Goal: Task Accomplishment & Management: Manage account settings

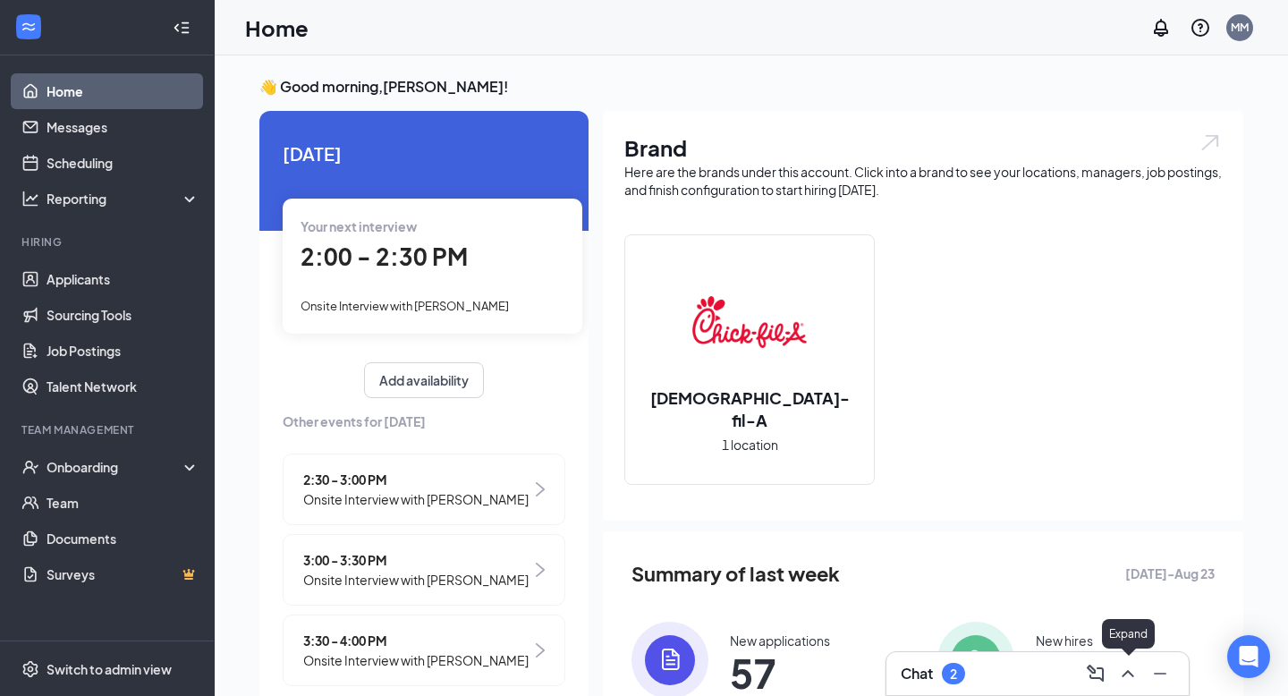
click at [1130, 672] on icon "ChevronUp" at bounding box center [1128, 673] width 12 height 7
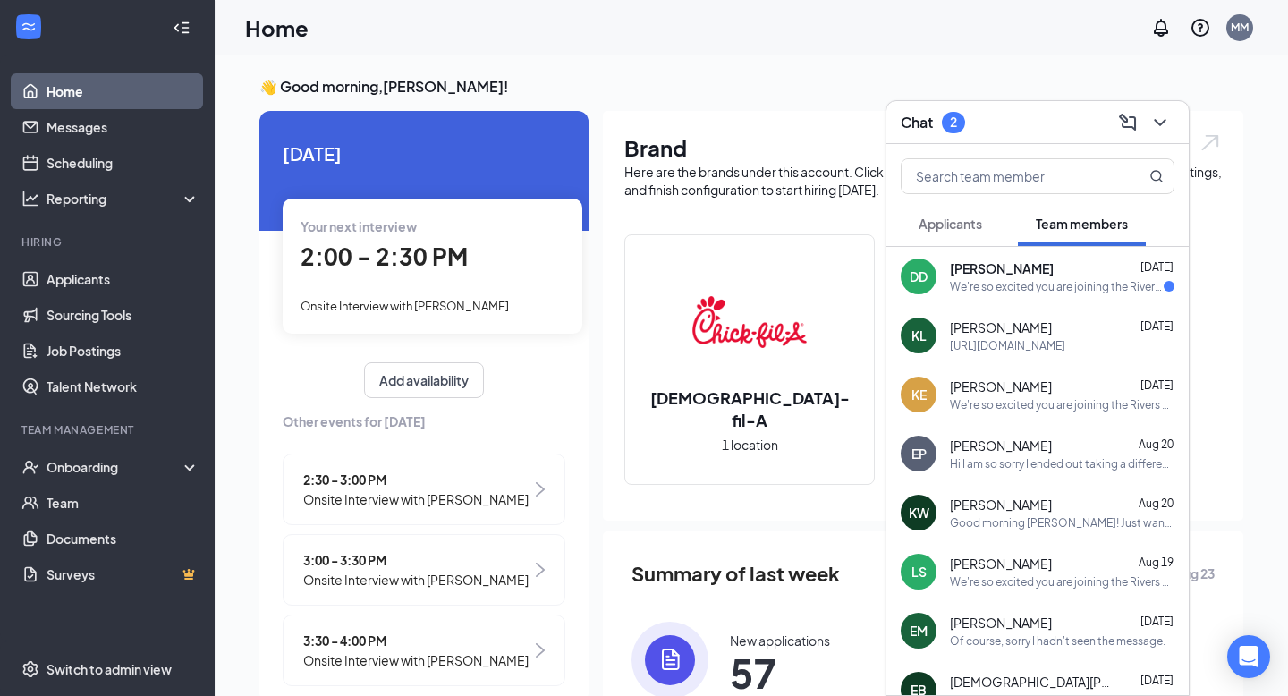
click at [978, 227] on span "Applicants" at bounding box center [951, 224] width 64 height 16
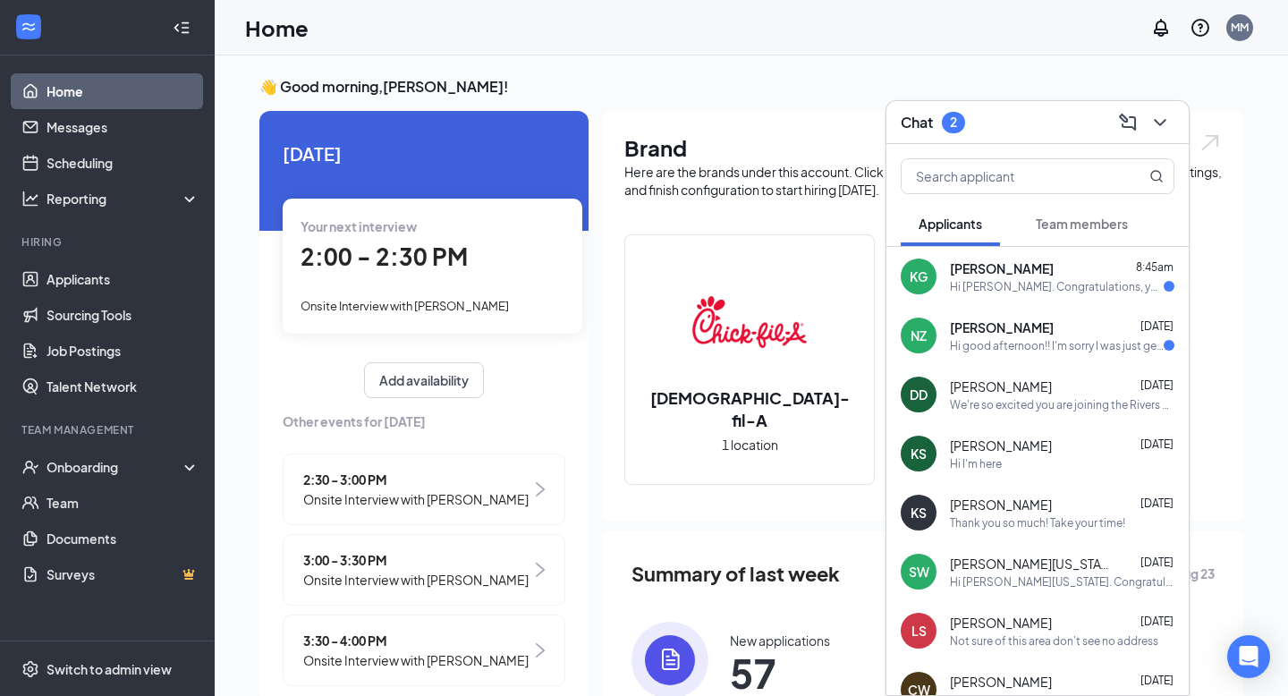
click at [1002, 296] on div "KG [PERSON_NAME] 8:45am Hi [PERSON_NAME]. Congratulations, your onsite intervie…" at bounding box center [1037, 276] width 302 height 59
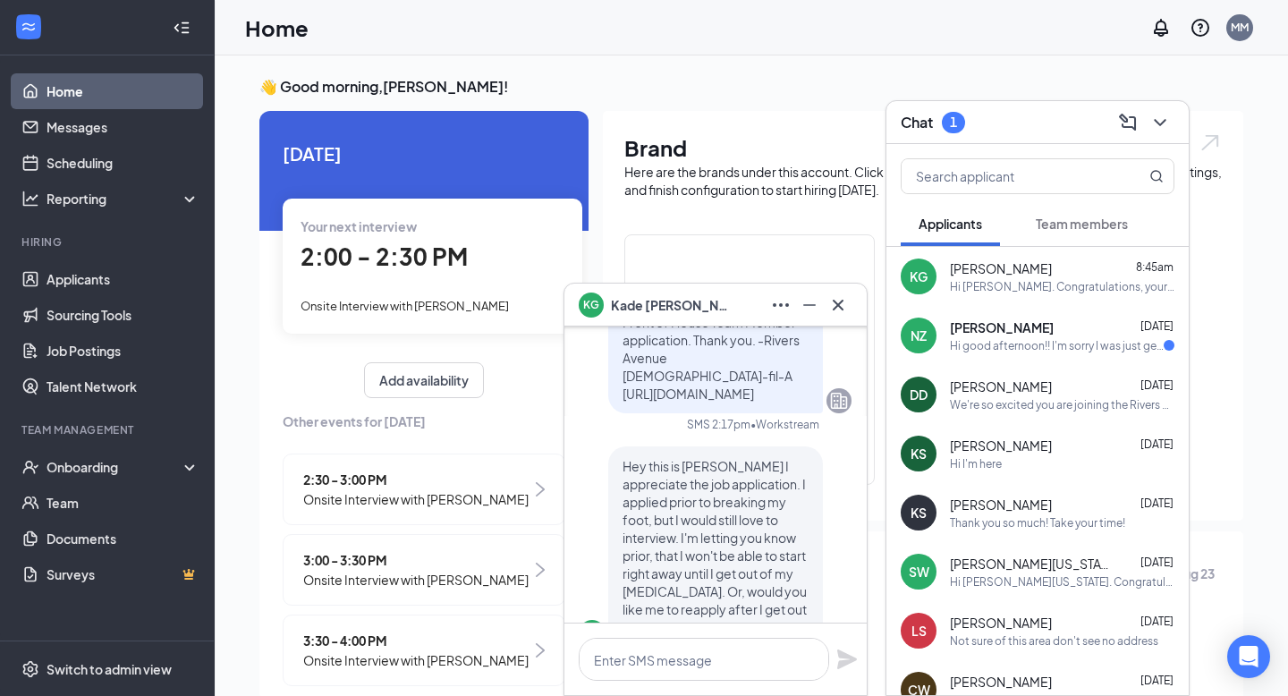
scroll to position [-408, 0]
click at [707, 657] on textarea at bounding box center [704, 659] width 250 height 43
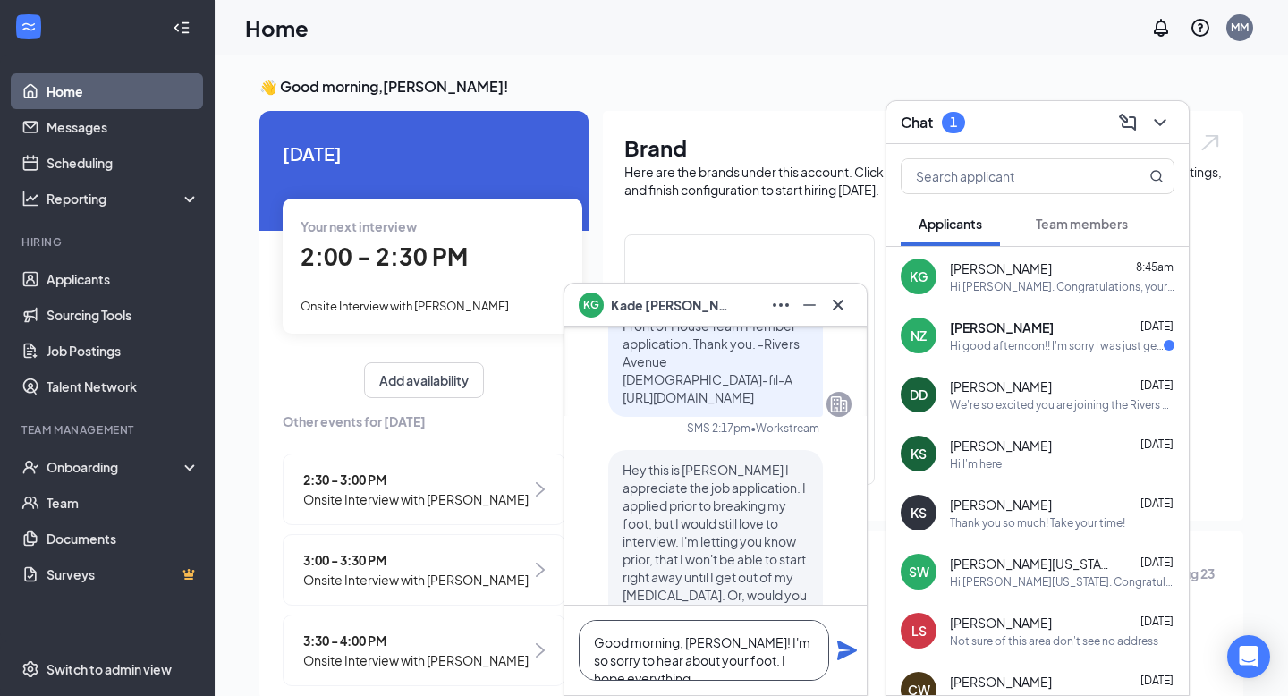
scroll to position [-444, 0]
type textarea "Good morning, [PERSON_NAME]! I'm so sorry to hear about your foot. I hope every…"
click at [1022, 347] on div "Hi good afternoon!! I'm sorry I was just getting ready to message you actually.…" at bounding box center [1057, 345] width 214 height 15
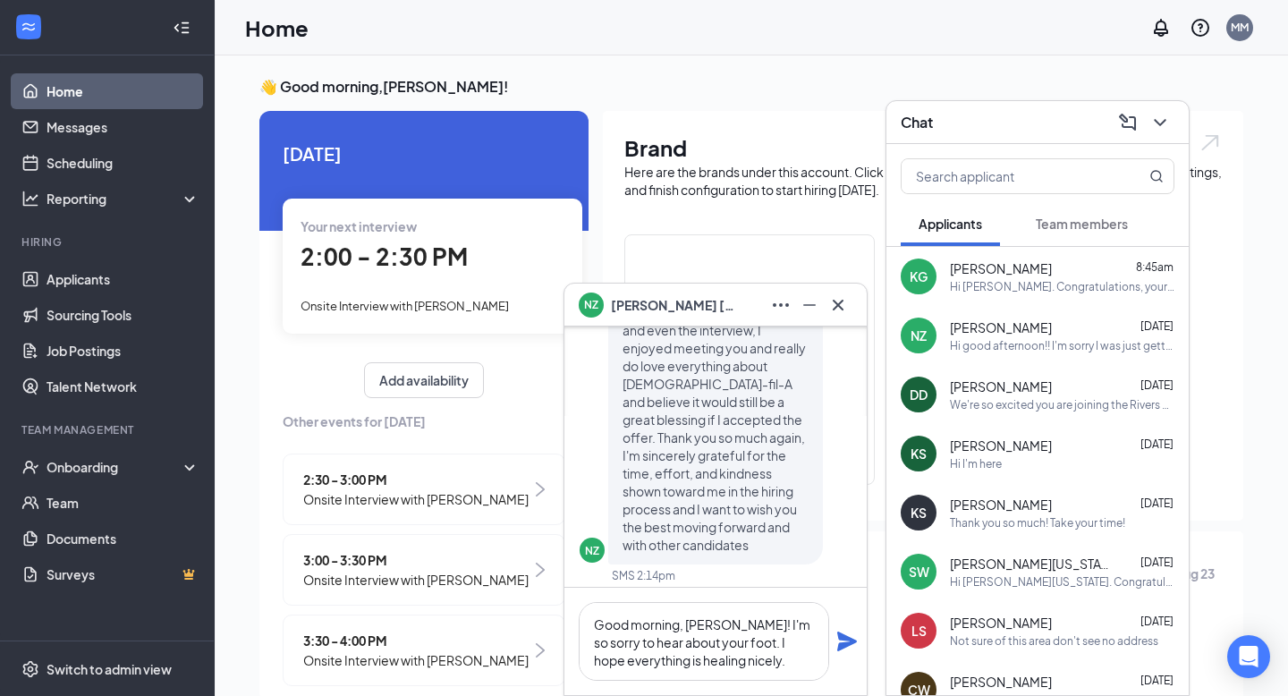
scroll to position [0, 0]
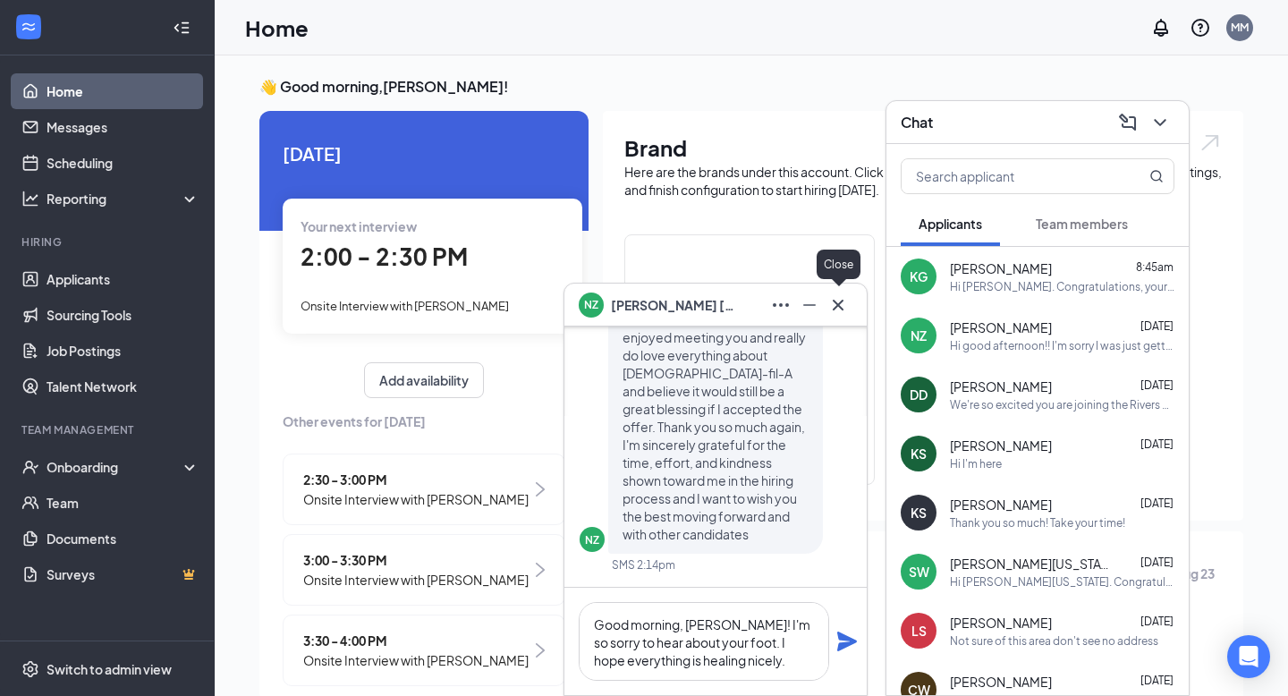
click at [847, 295] on icon "Cross" at bounding box center [837, 304] width 21 height 21
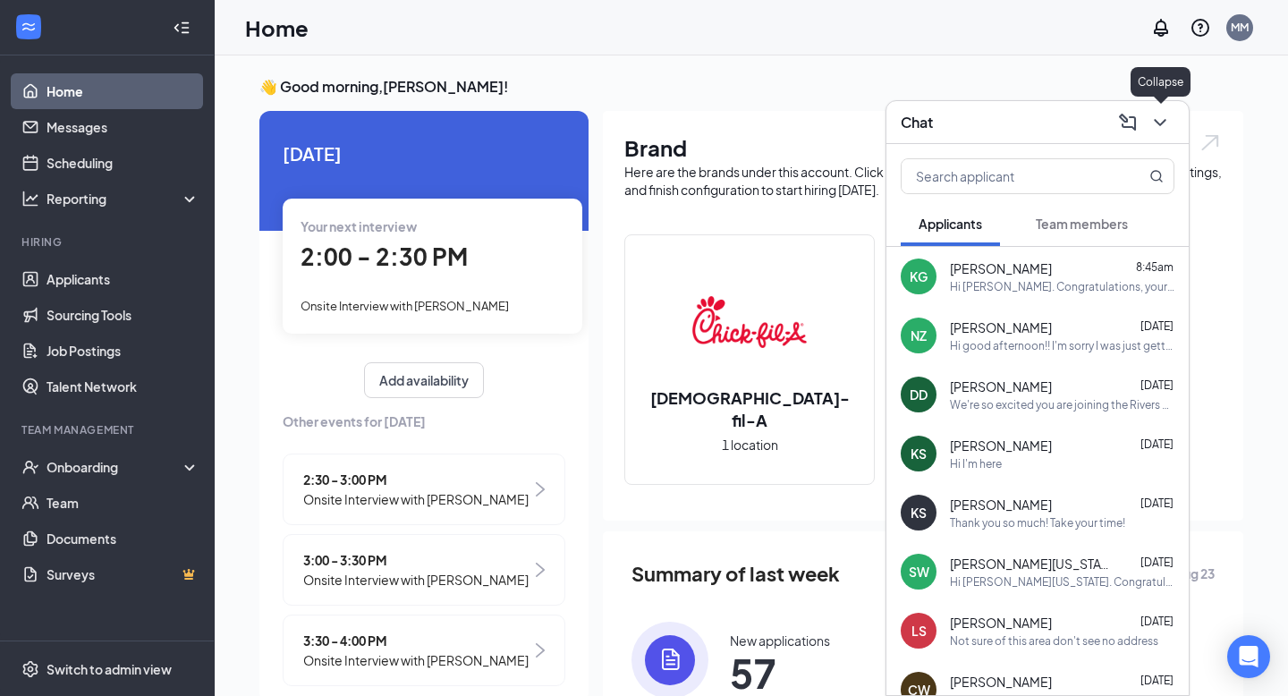
click at [1165, 131] on icon "ChevronDown" at bounding box center [1159, 122] width 21 height 21
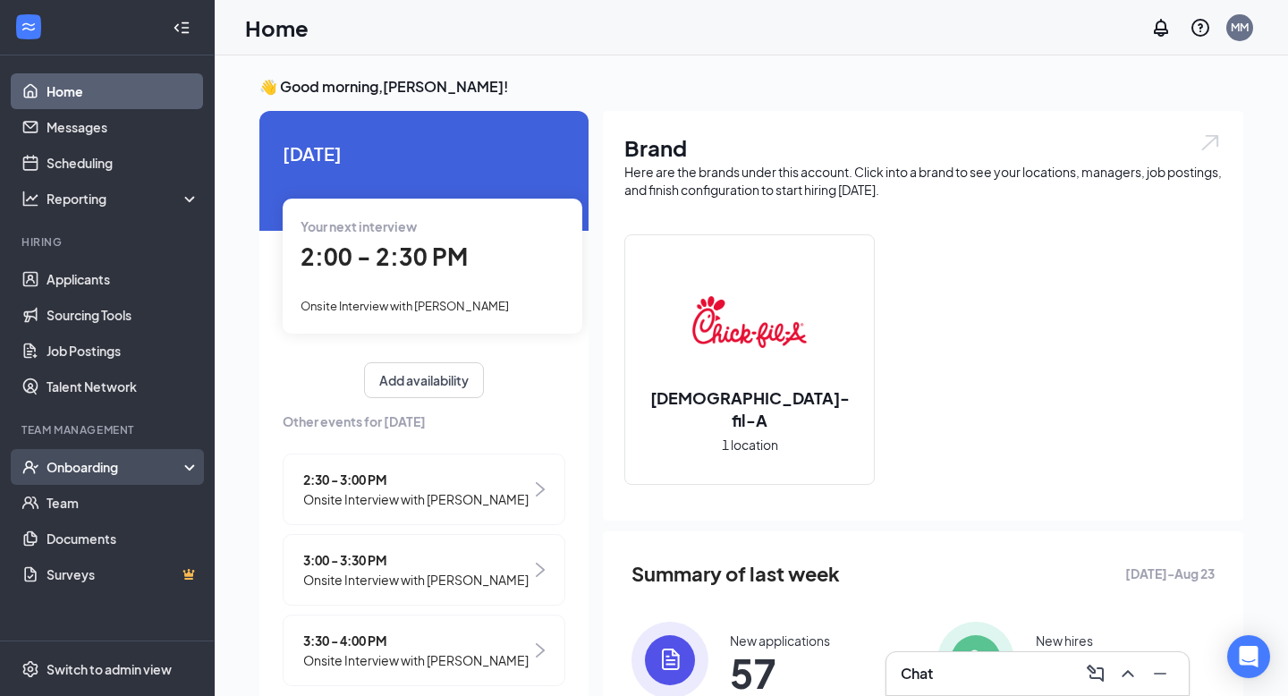
click at [67, 474] on div "Onboarding" at bounding box center [116, 467] width 138 height 18
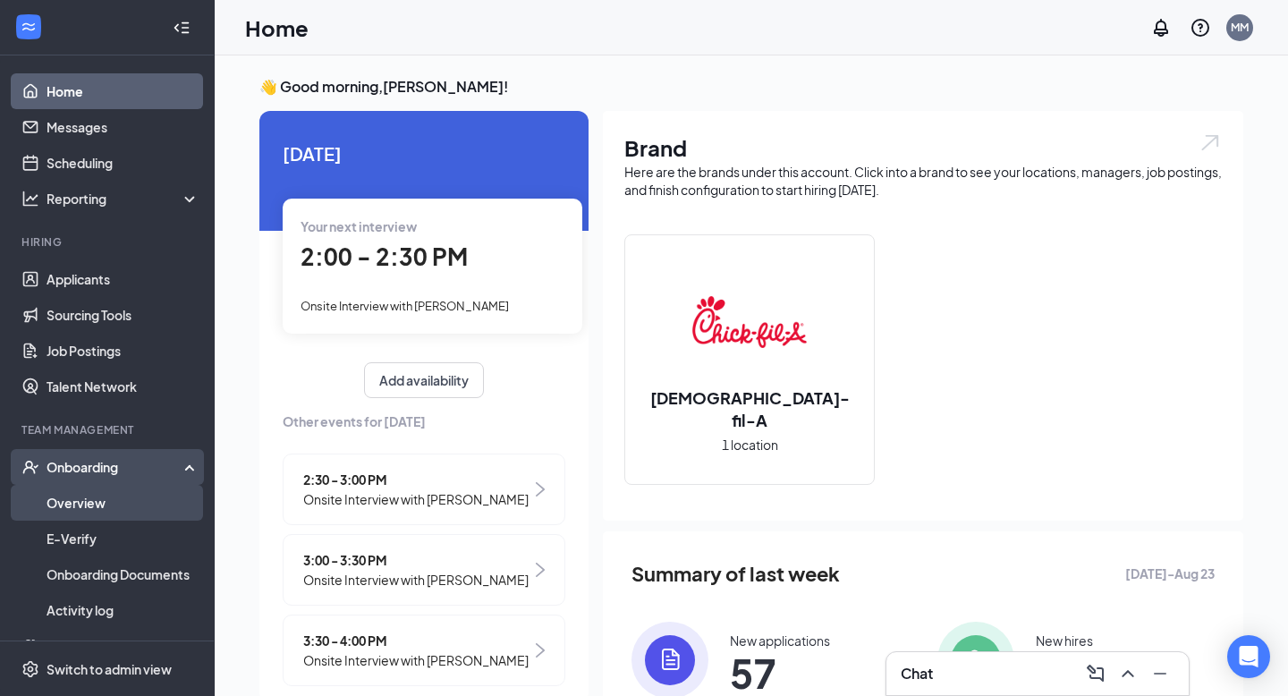
click at [69, 504] on link "Overview" at bounding box center [123, 503] width 153 height 36
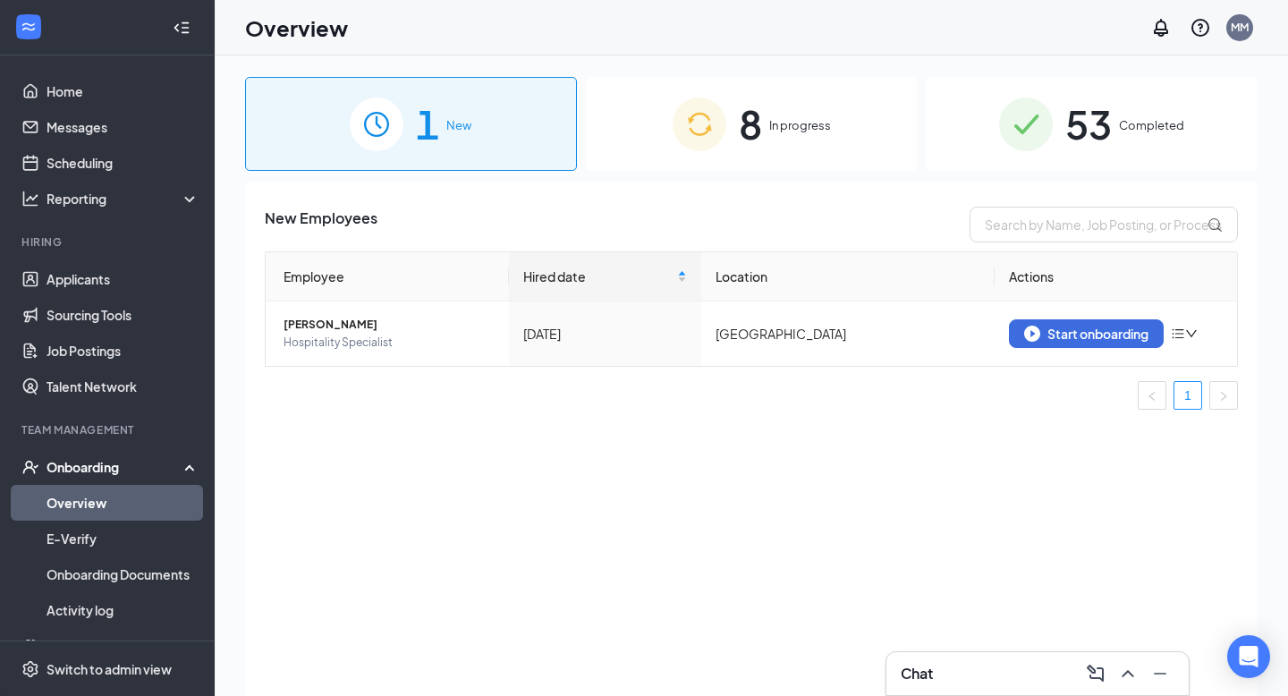
click at [764, 105] on div "8 In progress" at bounding box center [752, 124] width 332 height 94
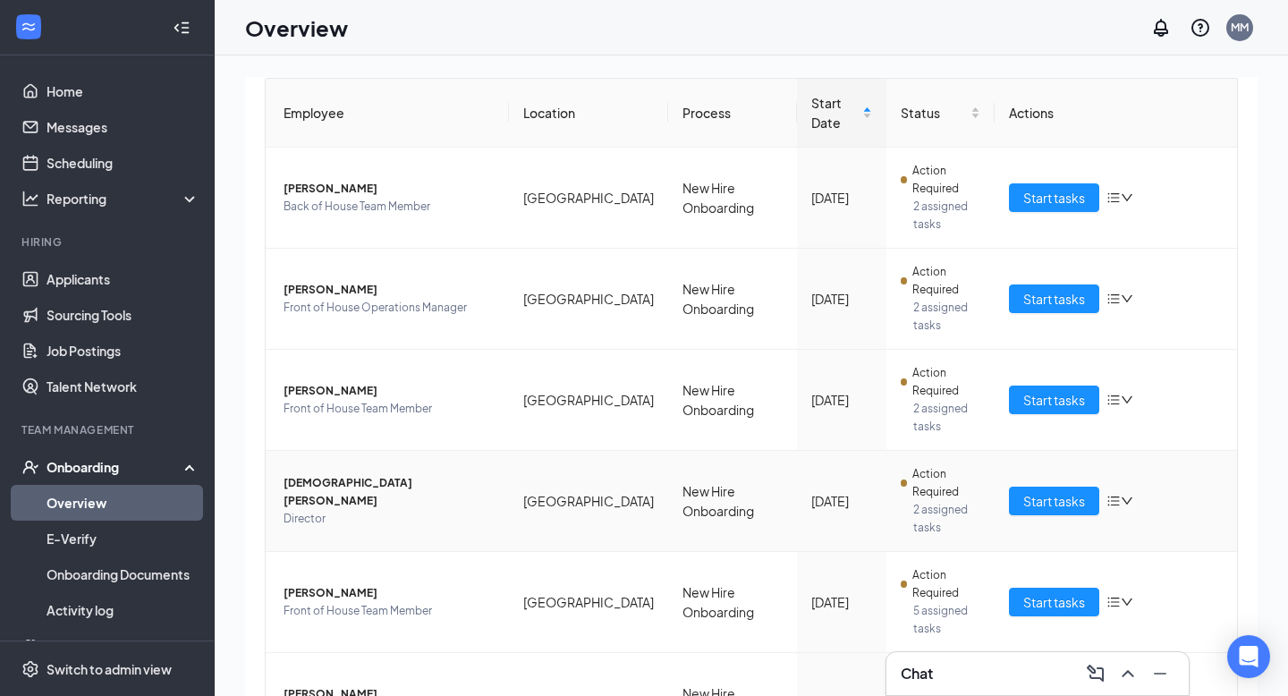
scroll to position [352, 0]
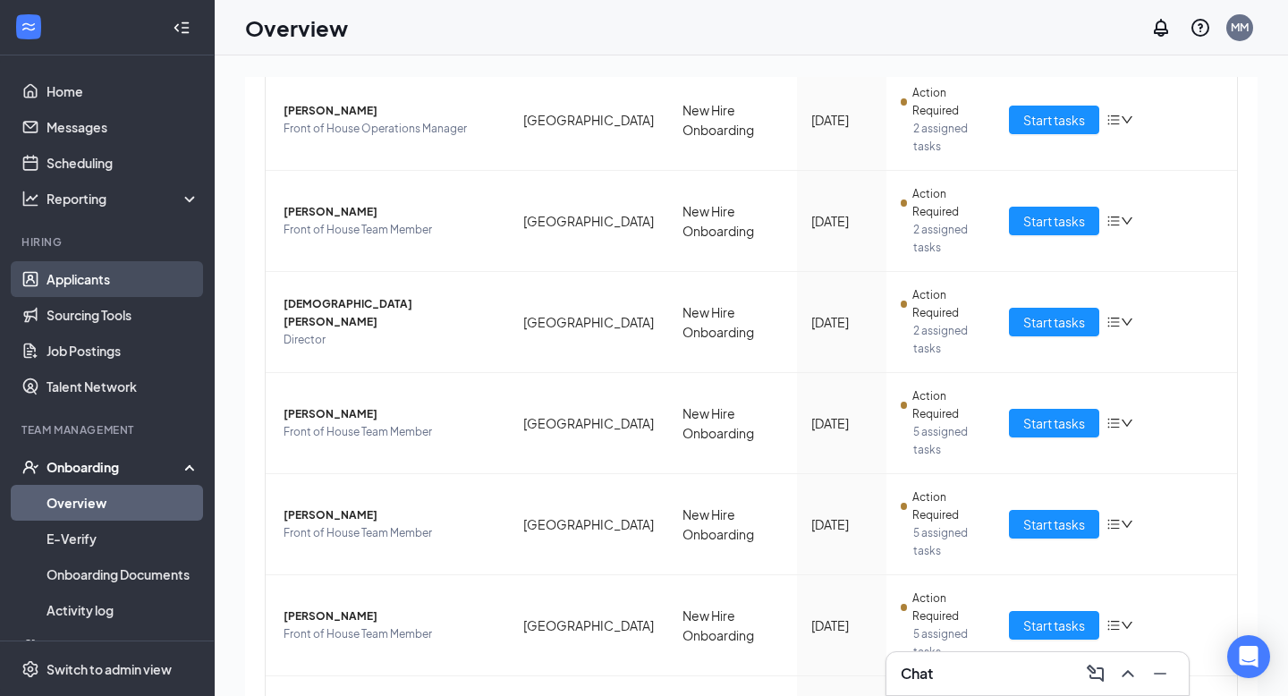
click at [81, 288] on link "Applicants" at bounding box center [123, 279] width 153 height 36
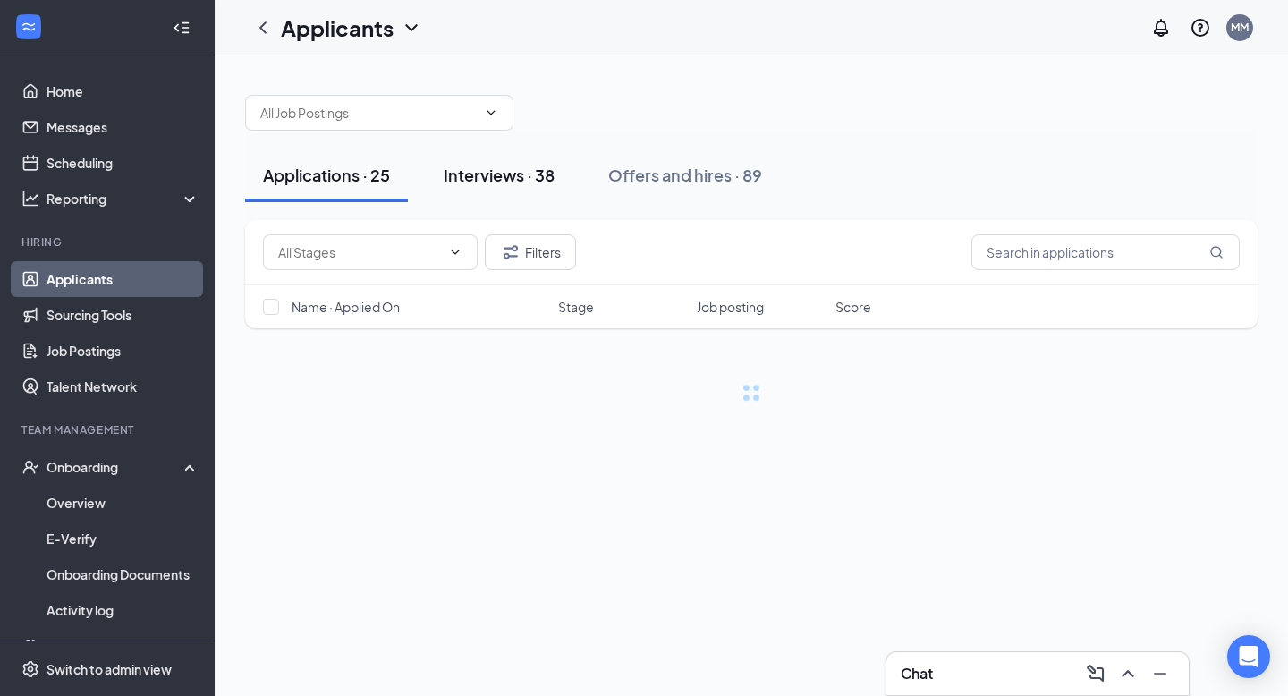
click at [499, 171] on div "Interviews · 38" at bounding box center [499, 175] width 111 height 22
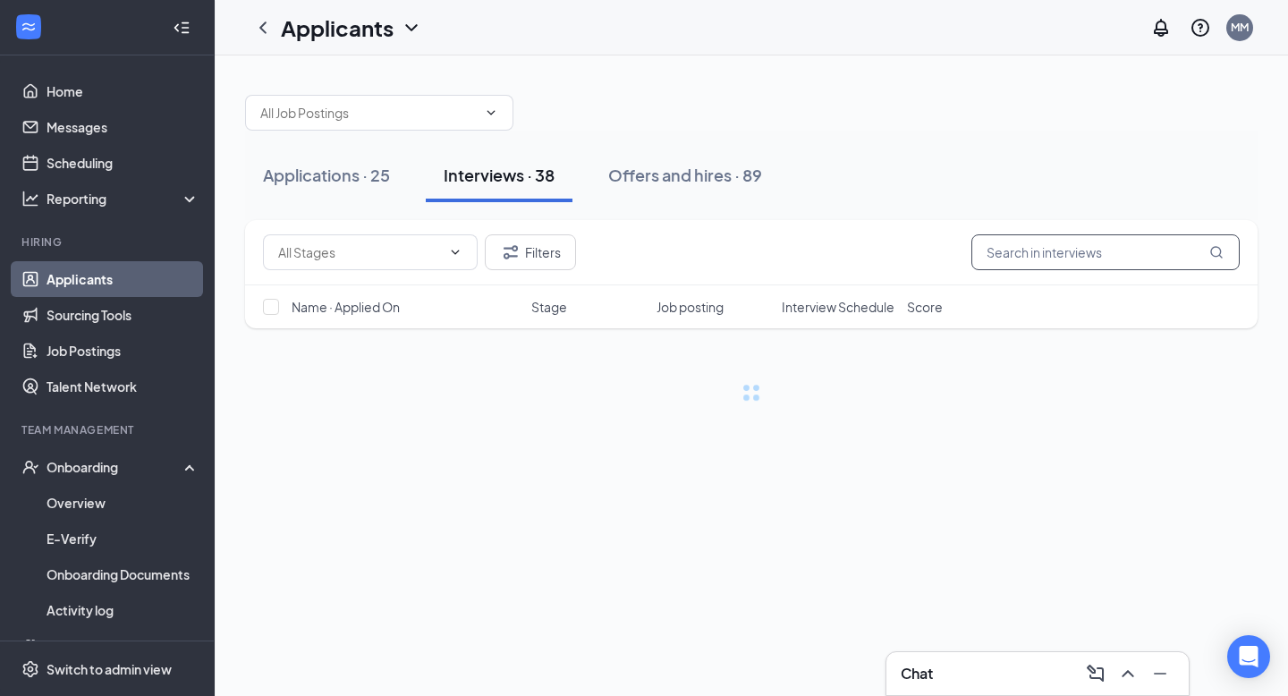
click at [1090, 259] on input "text" at bounding box center [1105, 252] width 268 height 36
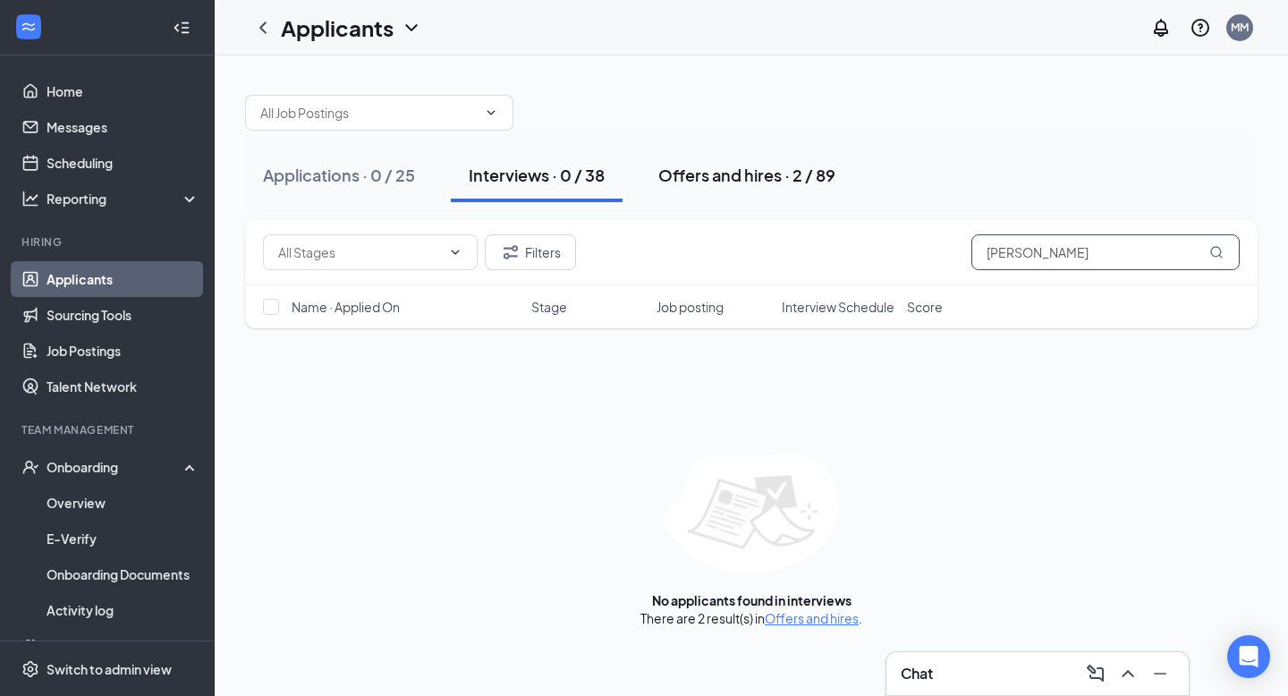
type input "[PERSON_NAME]"
click at [754, 173] on div "Offers and hires · 2 / 89" at bounding box center [746, 175] width 177 height 22
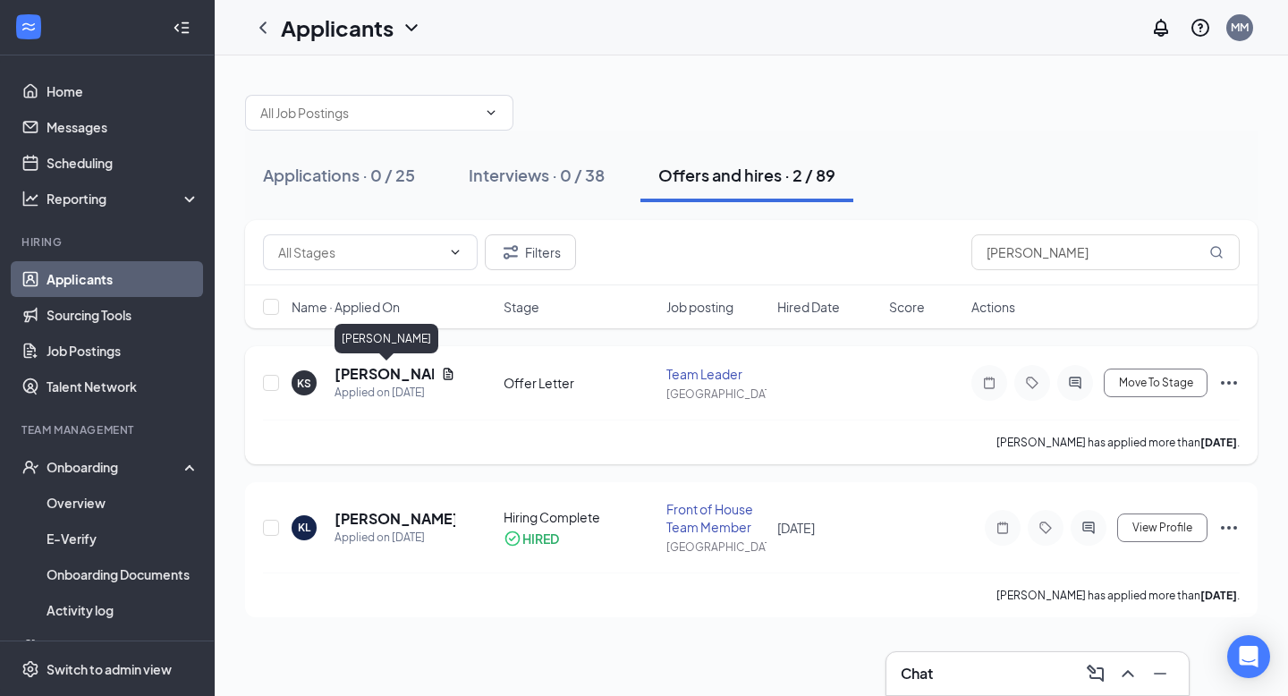
click at [367, 378] on h5 "[PERSON_NAME]" at bounding box center [384, 374] width 99 height 20
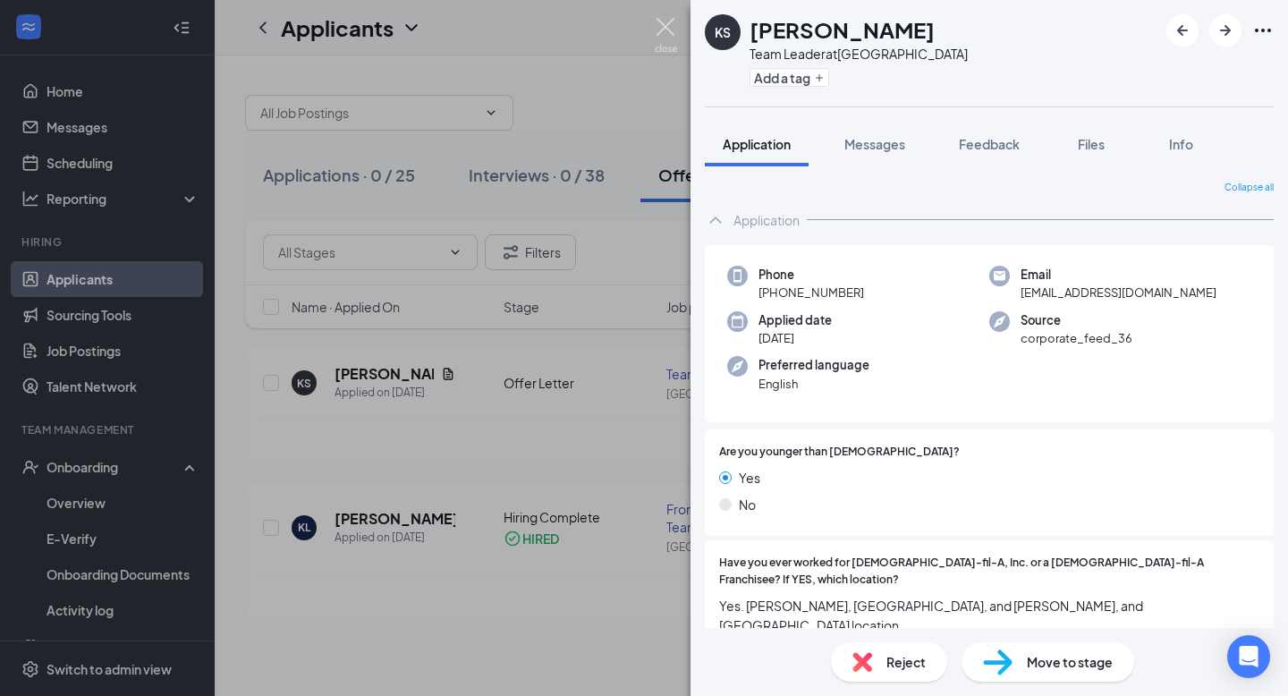
click at [665, 32] on img at bounding box center [666, 35] width 22 height 35
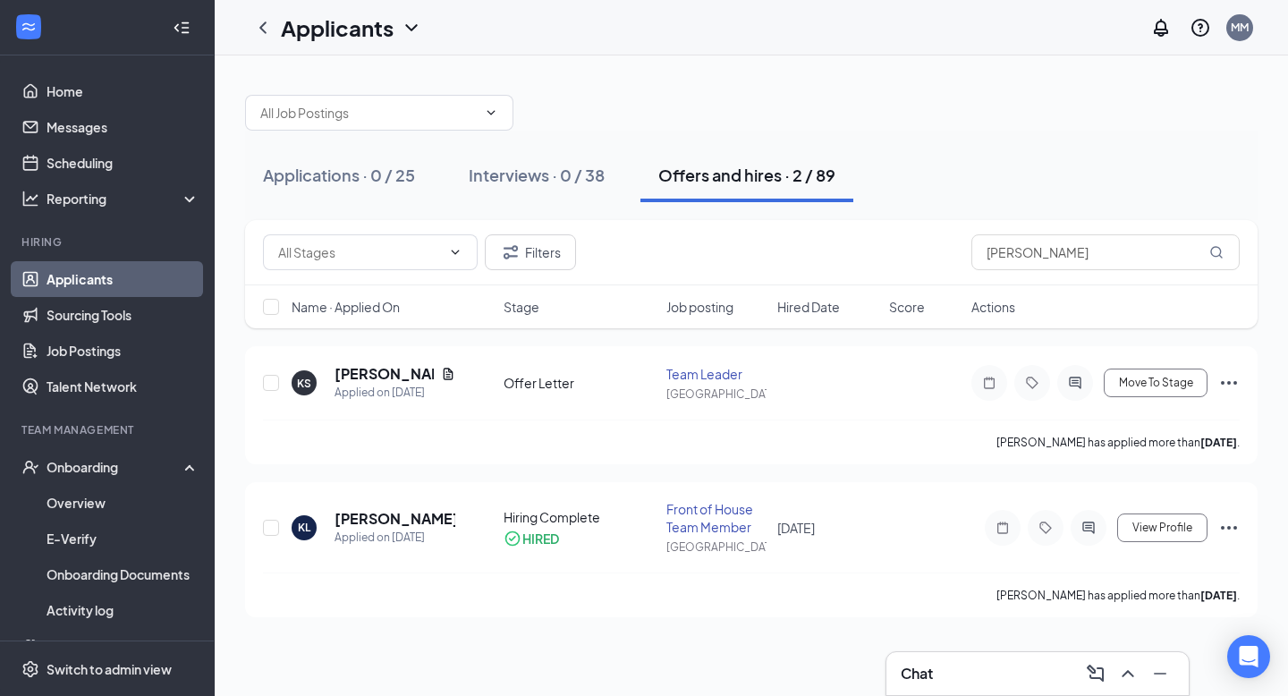
click at [82, 272] on link "Applicants" at bounding box center [123, 279] width 153 height 36
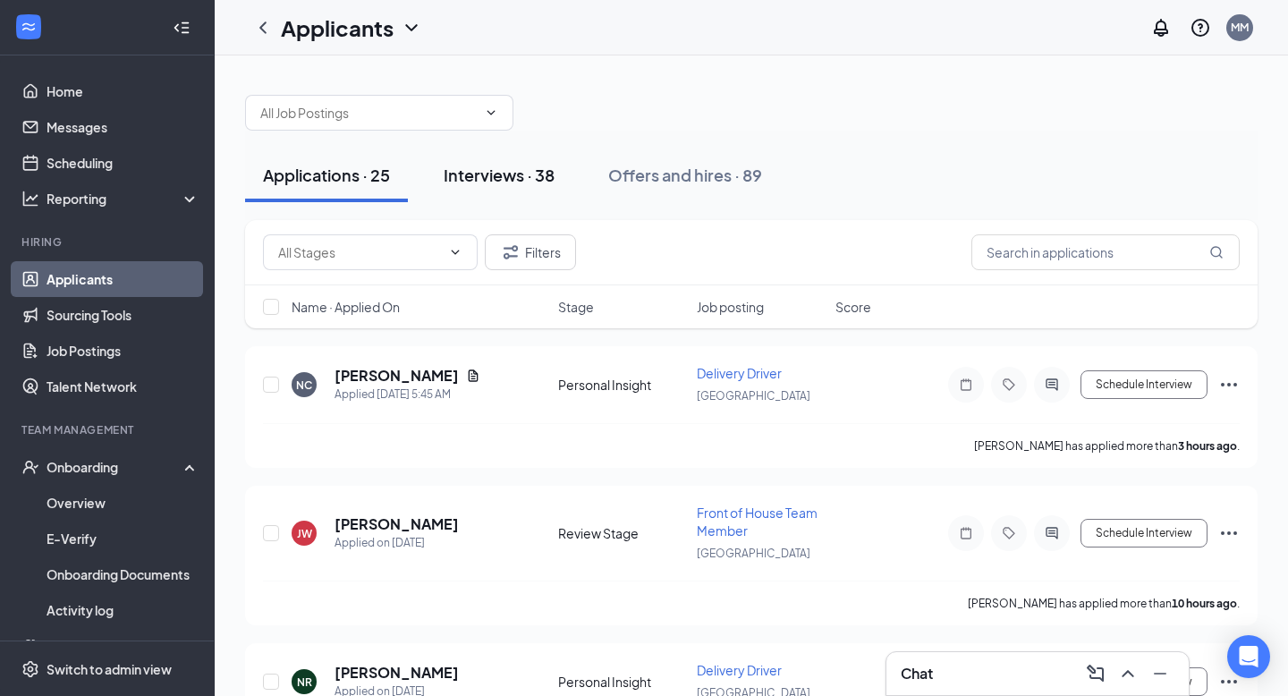
click at [467, 180] on div "Interviews · 38" at bounding box center [499, 175] width 111 height 22
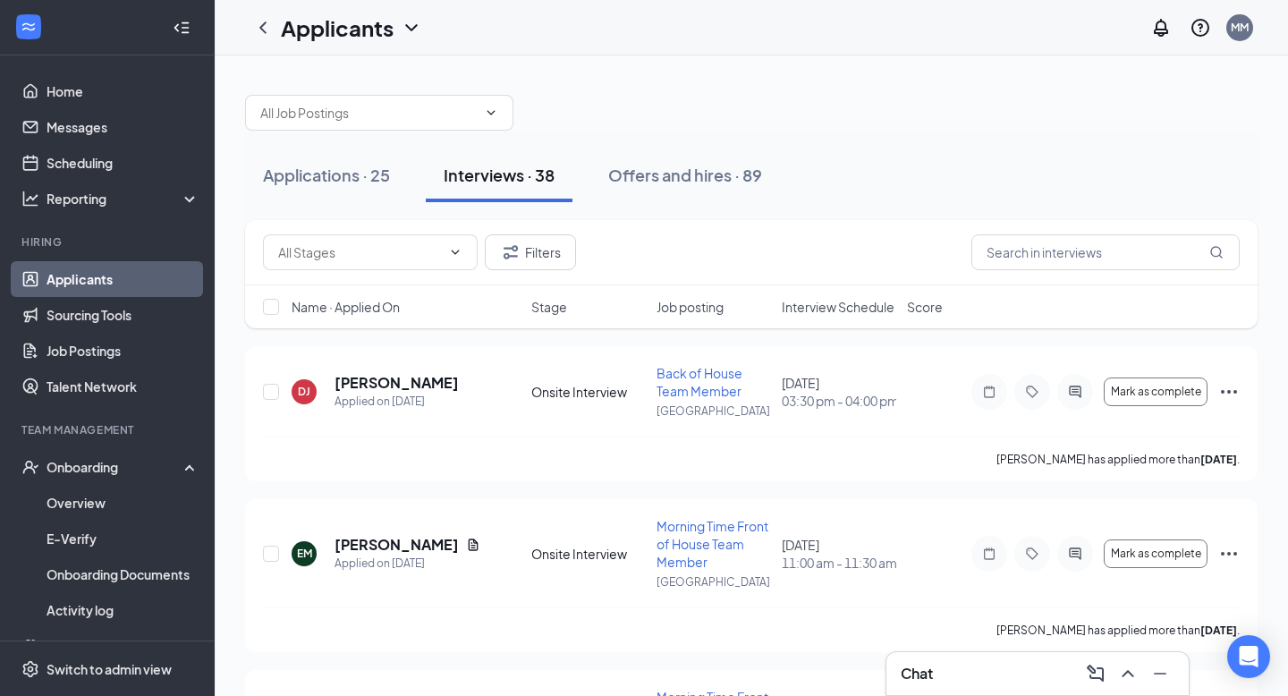
click at [832, 313] on span "Interview Schedule" at bounding box center [838, 307] width 113 height 18
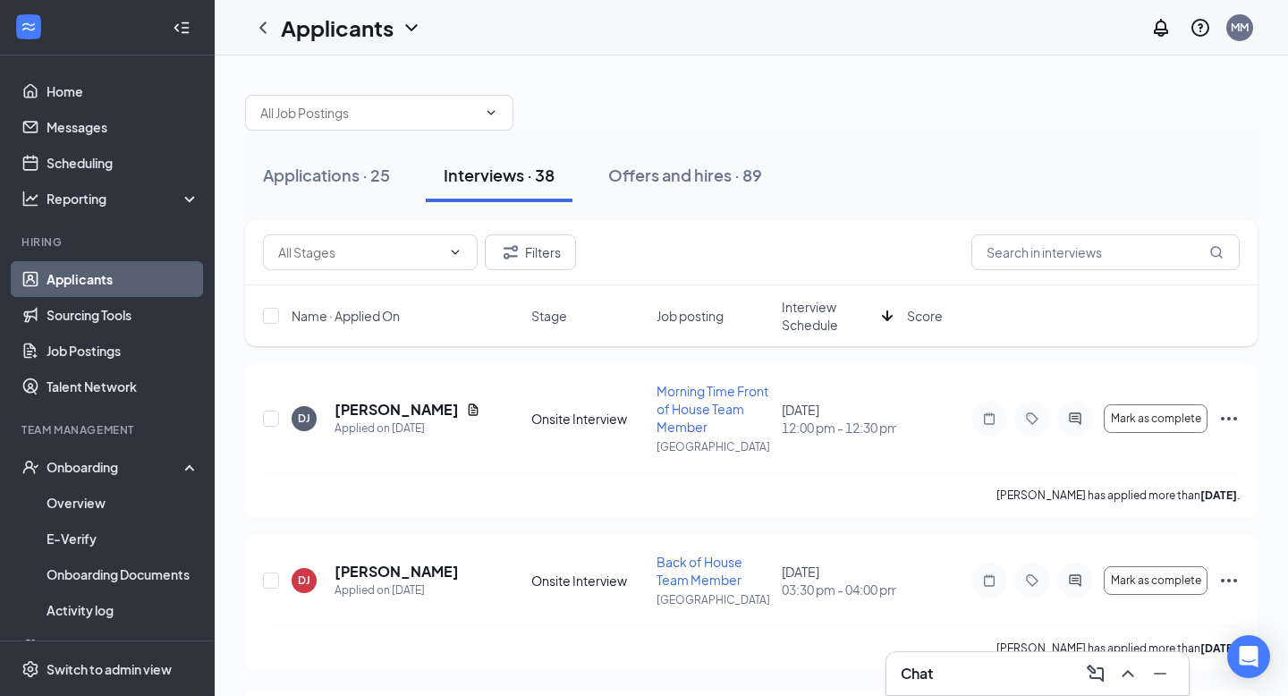
click at [832, 313] on span "Interview Schedule" at bounding box center [828, 316] width 93 height 36
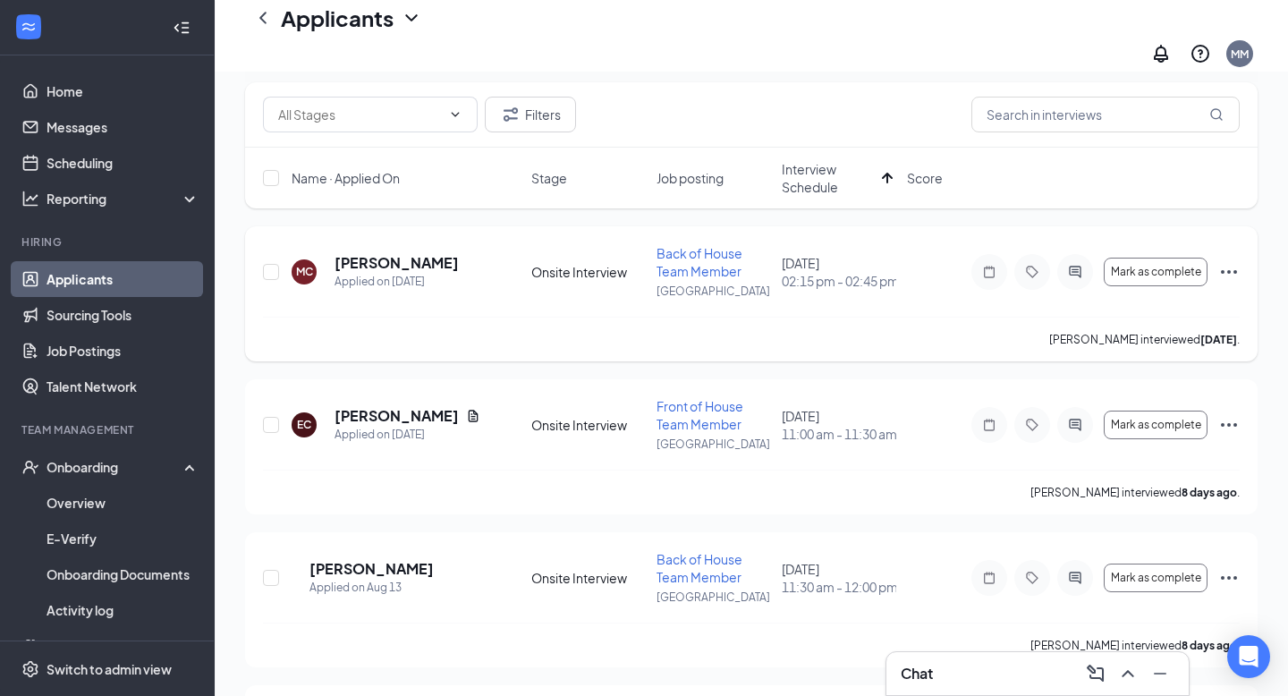
scroll to position [231, 0]
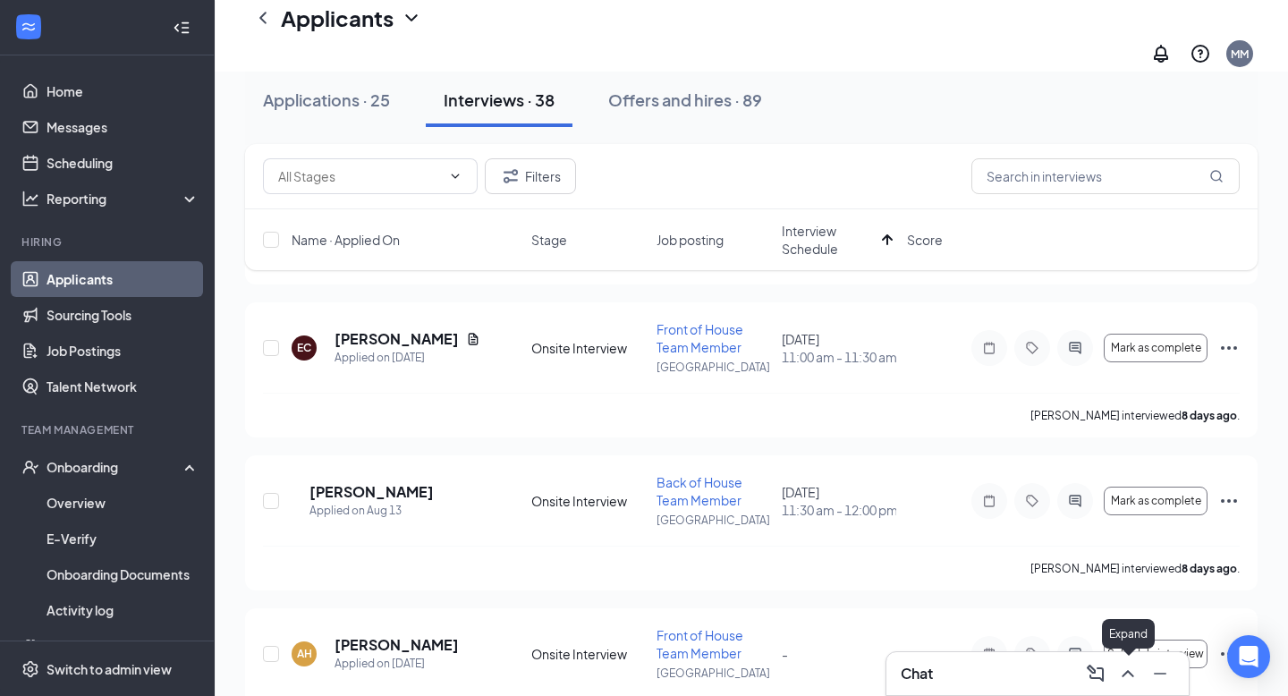
click at [1117, 679] on icon "ChevronUp" at bounding box center [1127, 673] width 21 height 21
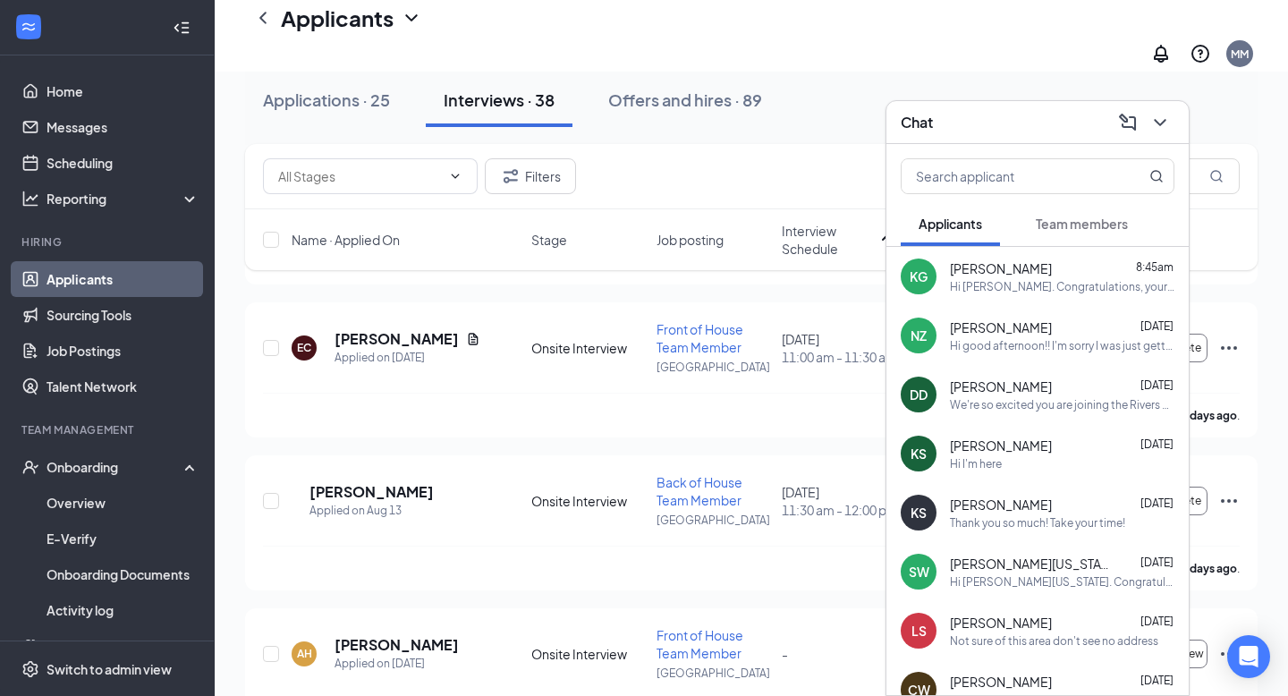
click at [1097, 238] on button "Team members" at bounding box center [1082, 223] width 128 height 45
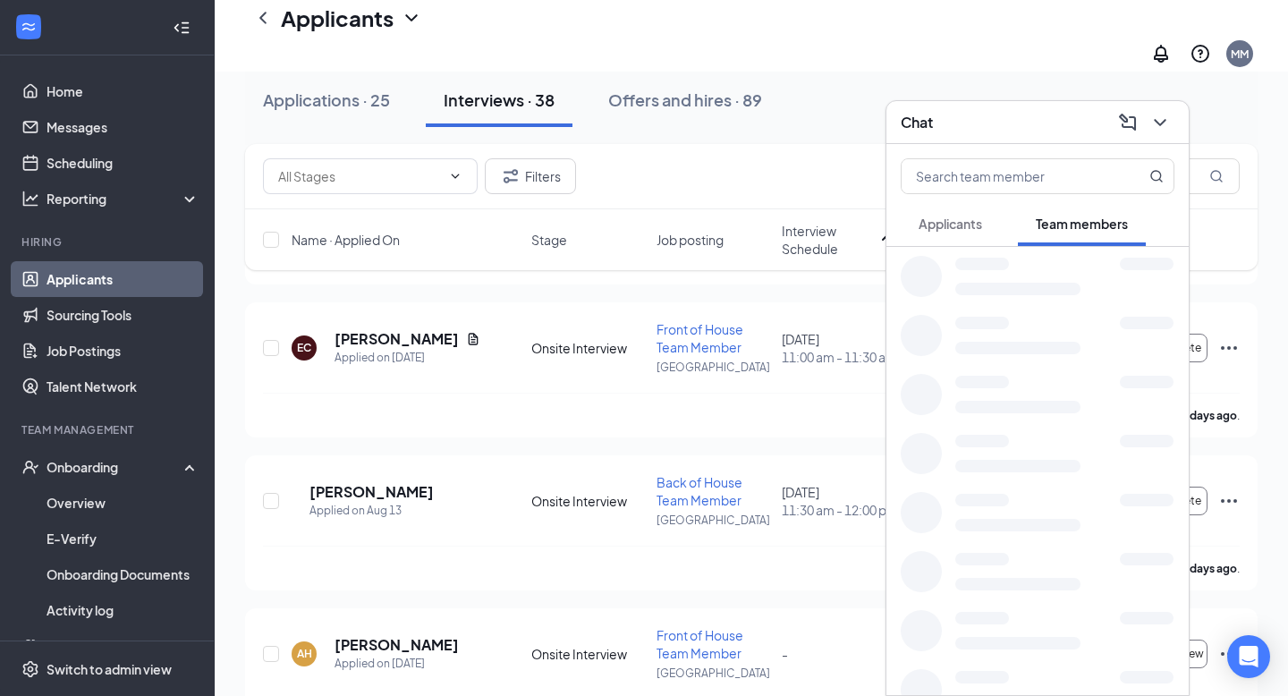
click at [968, 235] on button "Applicants" at bounding box center [950, 223] width 99 height 45
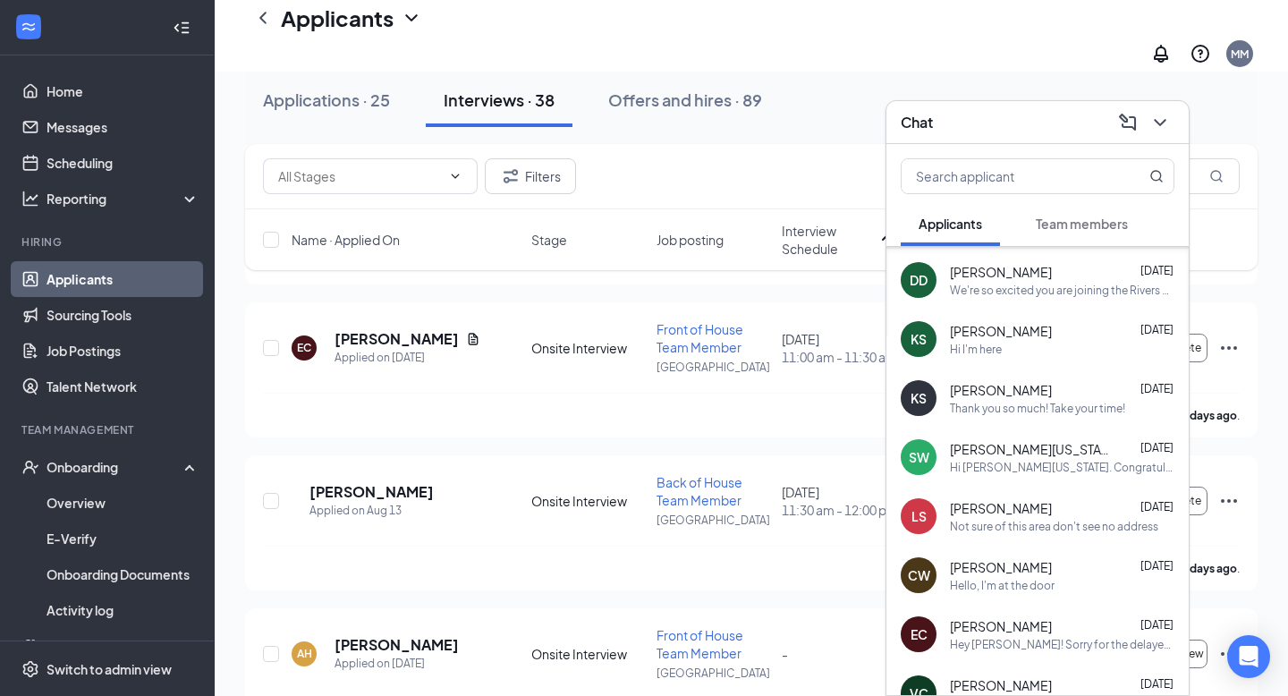
scroll to position [114, 0]
click at [1164, 112] on icon "ChevronDown" at bounding box center [1159, 122] width 21 height 21
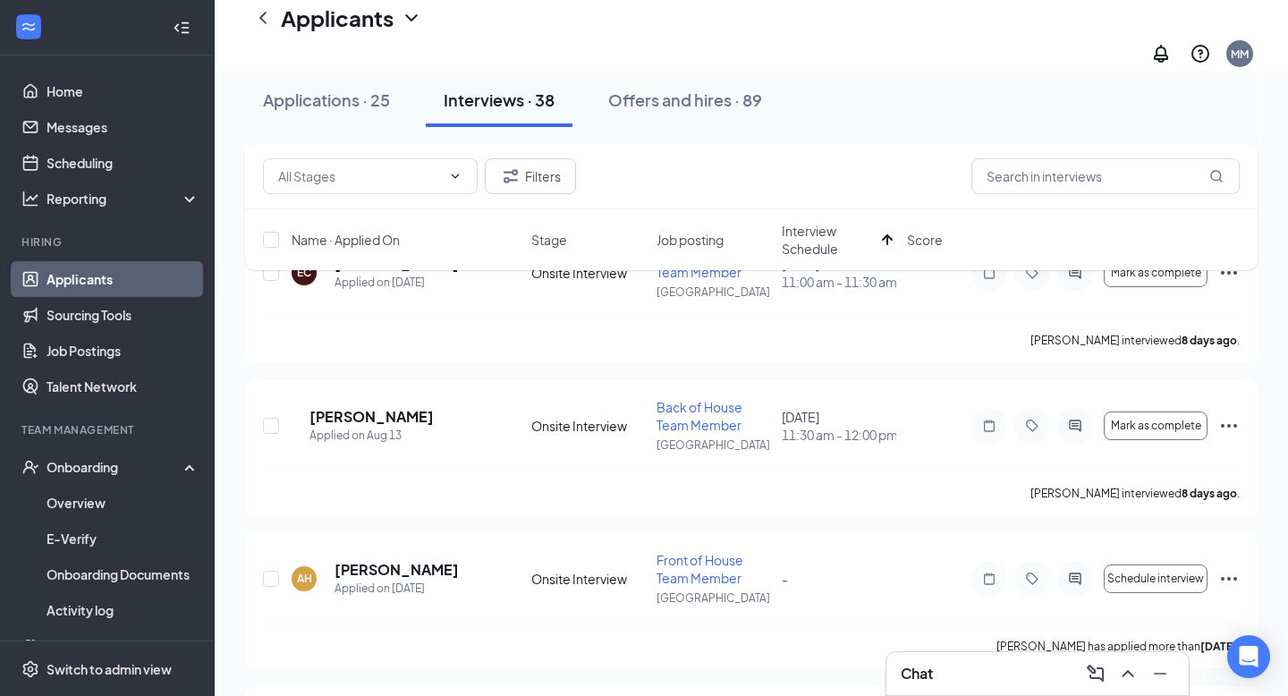
scroll to position [403, 0]
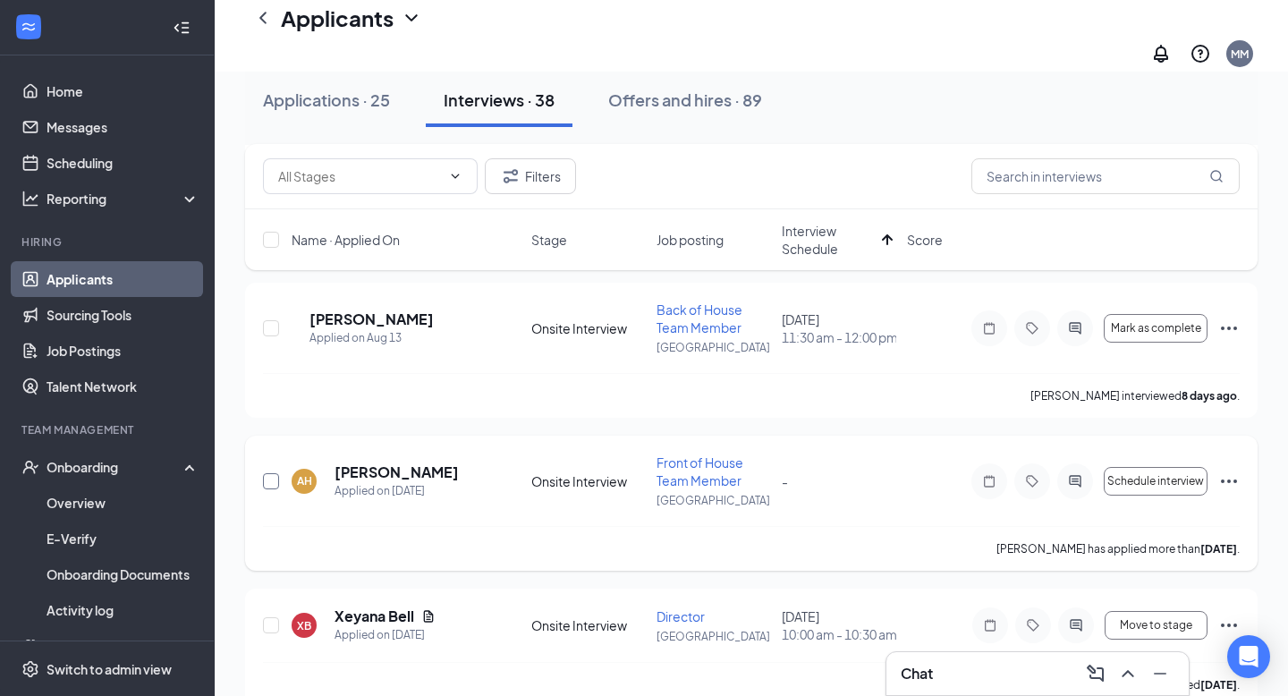
click at [264, 473] on input "checkbox" at bounding box center [271, 481] width 16 height 16
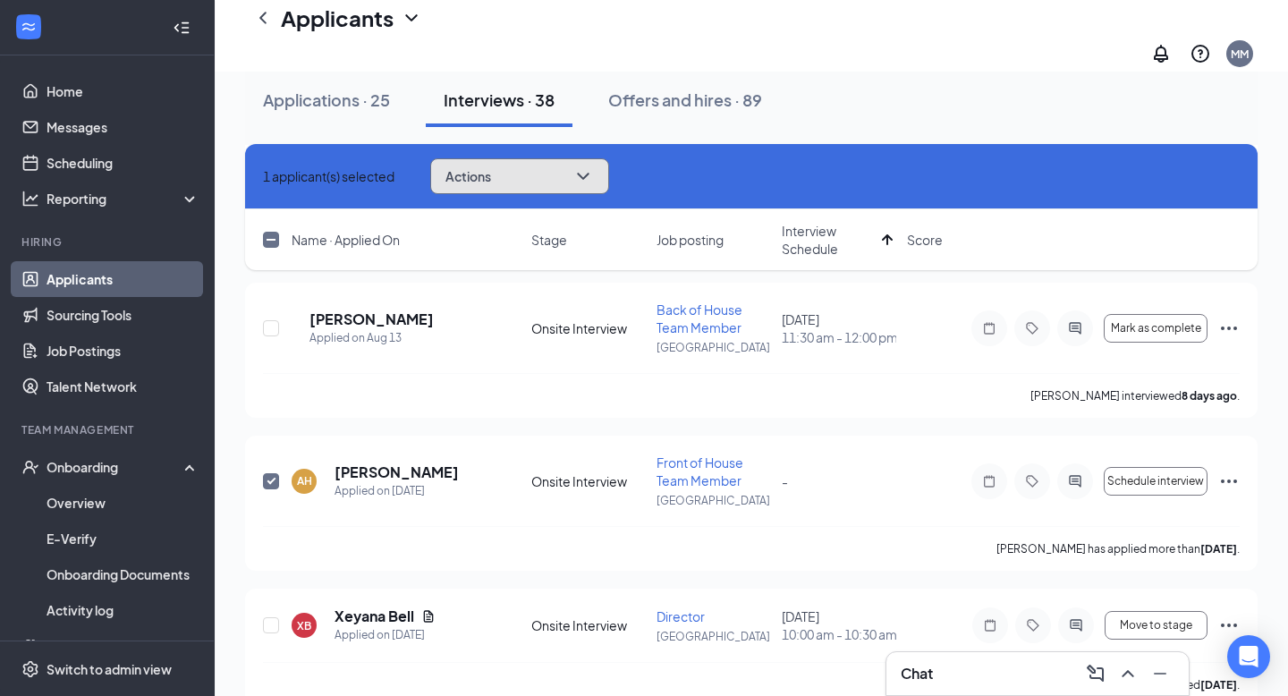
click at [609, 188] on button "Actions" at bounding box center [519, 176] width 179 height 36
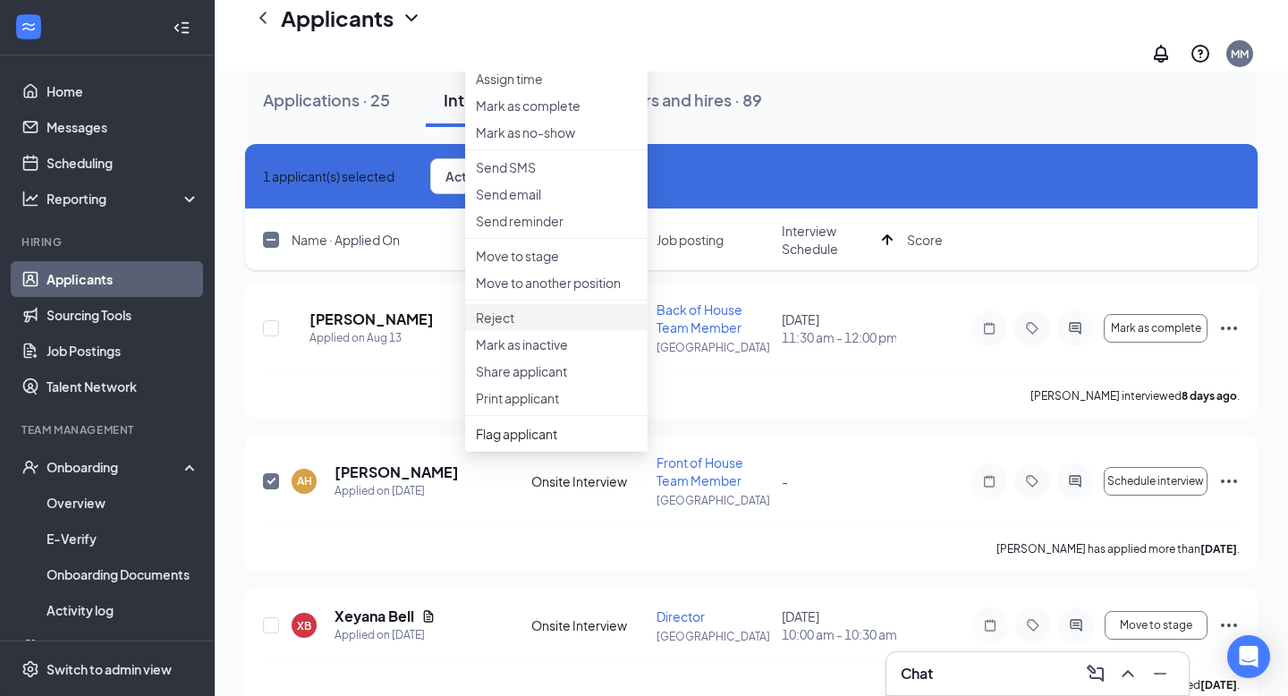
click at [552, 326] on p "Reject" at bounding box center [556, 318] width 161 height 18
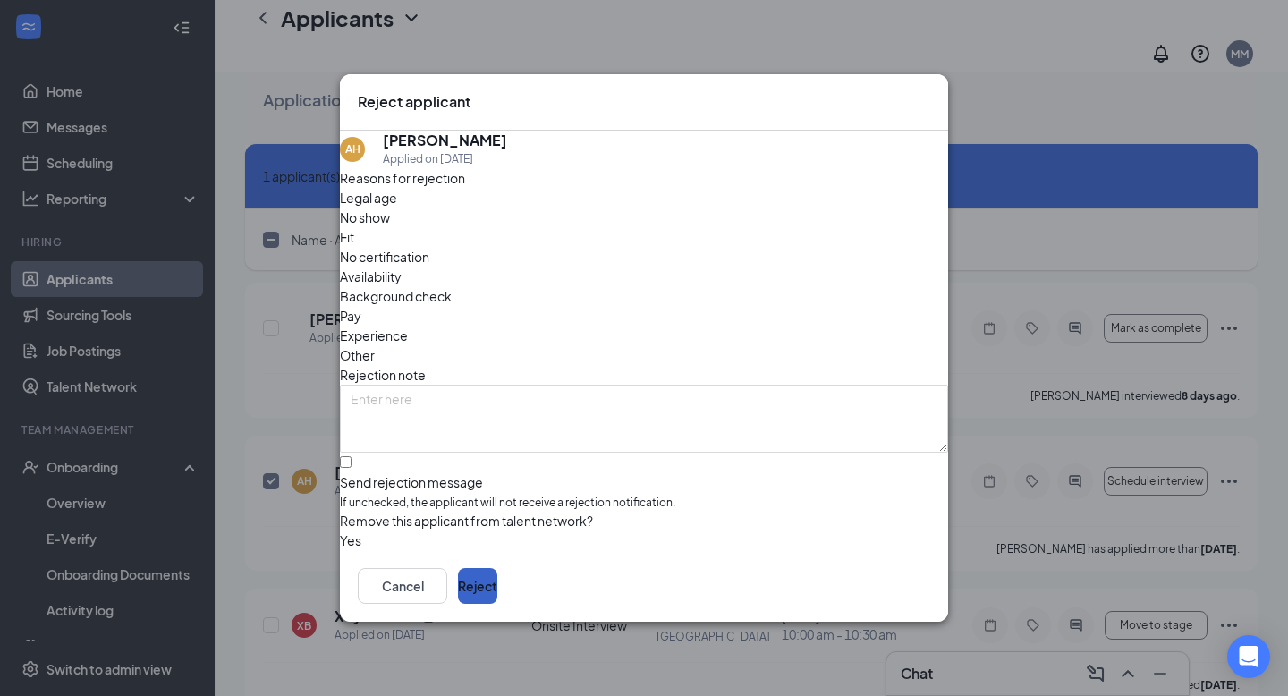
click at [497, 580] on button "Reject" at bounding box center [477, 586] width 39 height 36
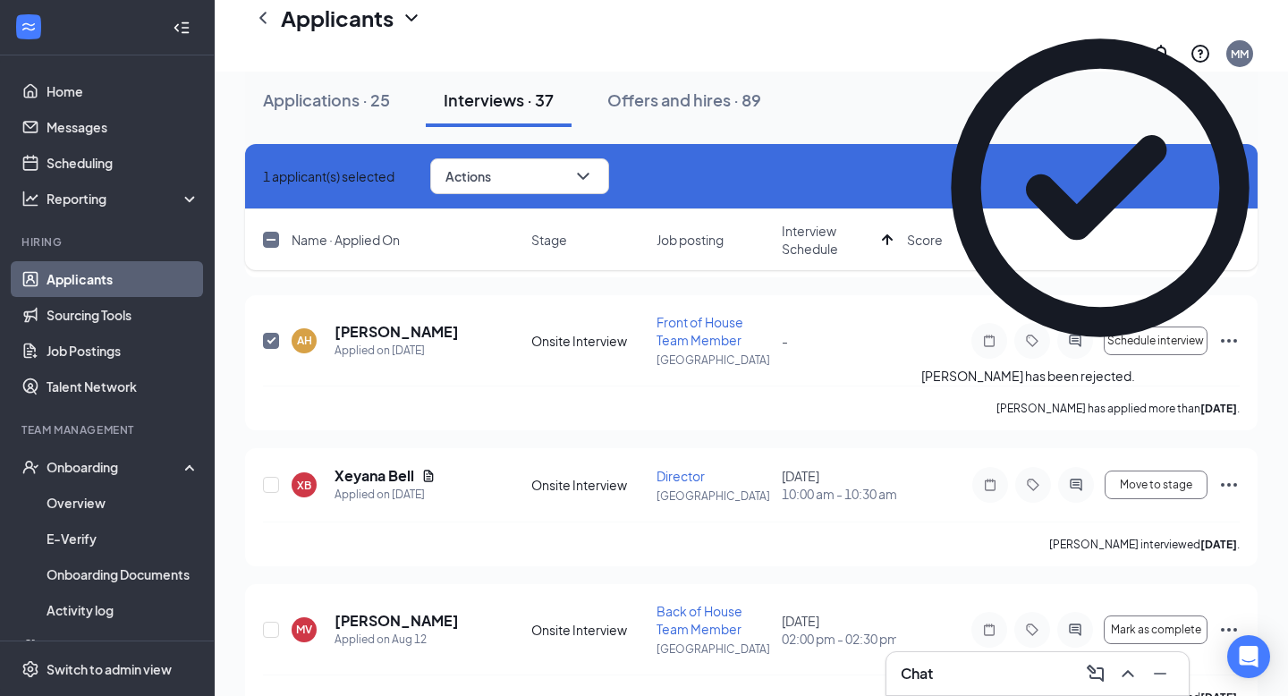
scroll to position [548, 0]
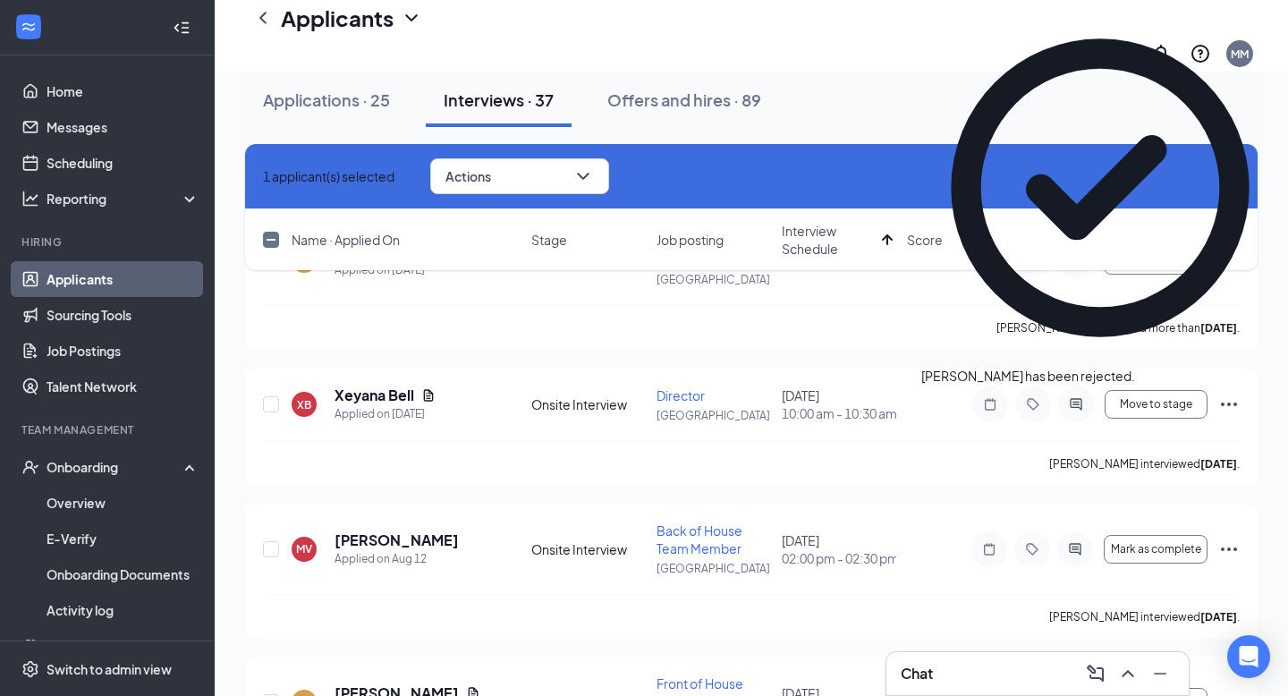
checkbox input "false"
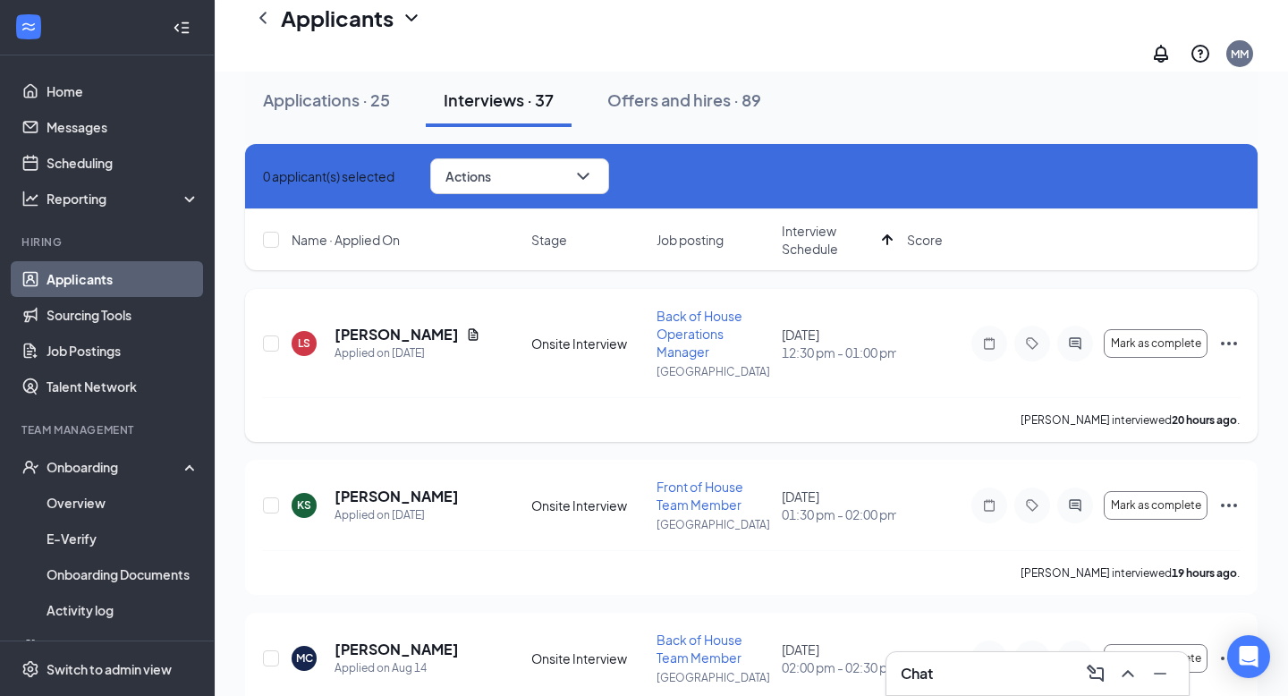
scroll to position [1172, 0]
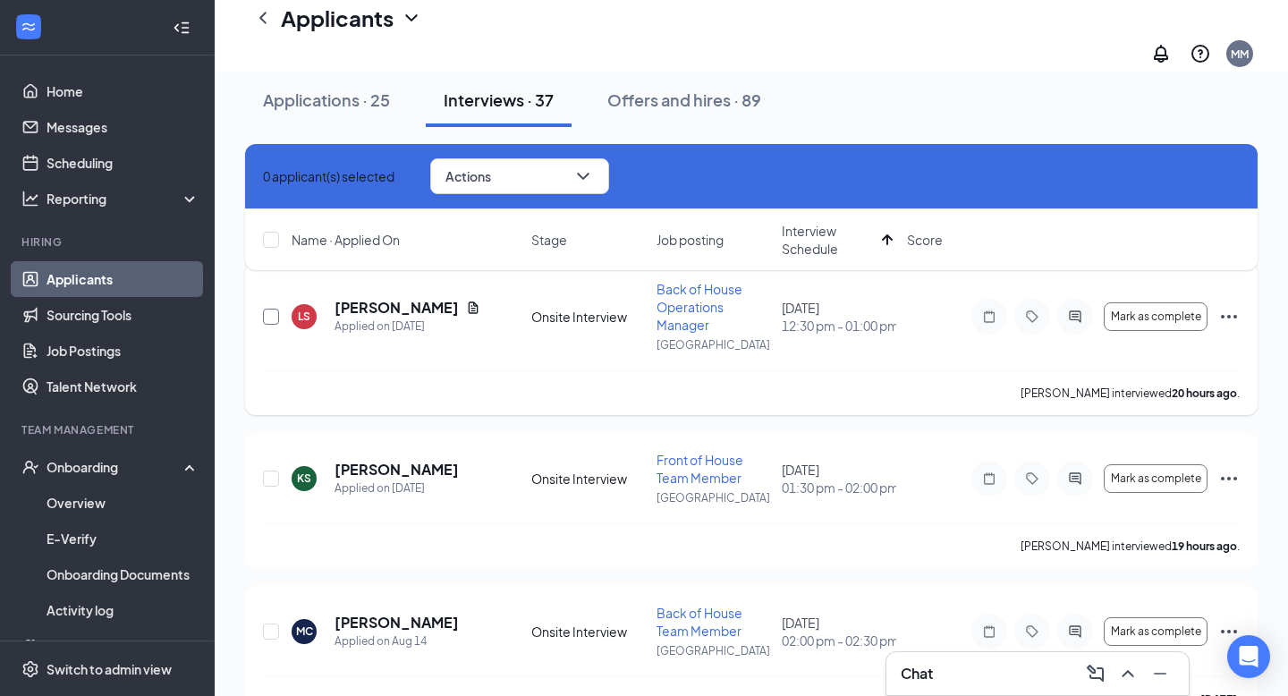
click at [279, 301] on div at bounding box center [272, 316] width 18 height 72
click at [268, 309] on input "checkbox" at bounding box center [271, 317] width 16 height 16
checkbox input "true"
click at [533, 185] on button "Actions" at bounding box center [519, 176] width 179 height 36
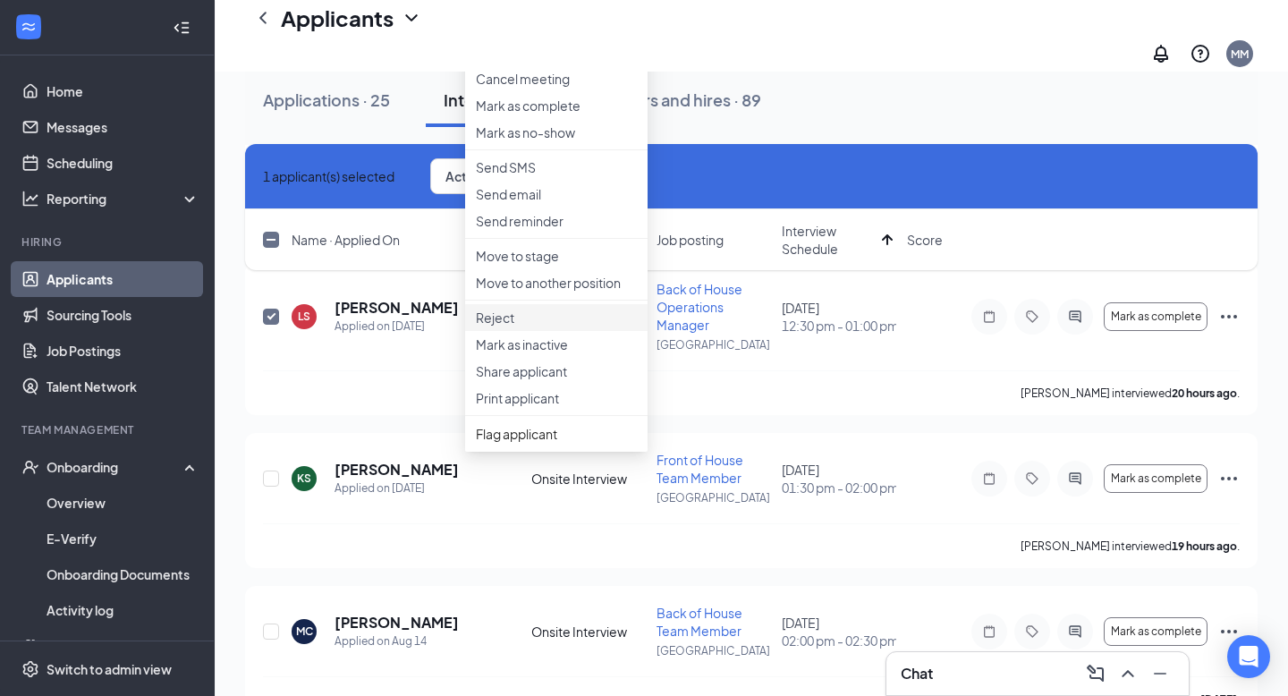
click at [568, 326] on p "Reject" at bounding box center [556, 318] width 161 height 18
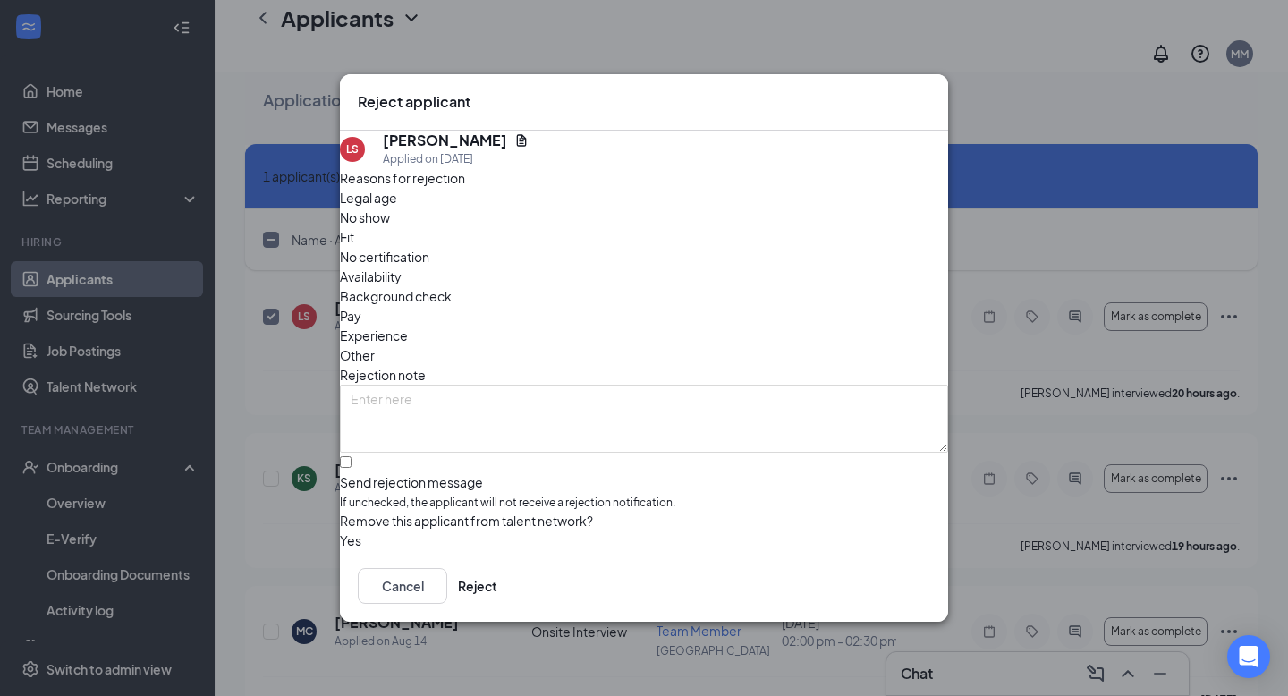
click at [354, 243] on span "Fit" at bounding box center [347, 237] width 14 height 20
click at [351, 456] on input "Send rejection message If unchecked, the applicant will not receive a rejection…" at bounding box center [346, 462] width 12 height 12
checkbox input "true"
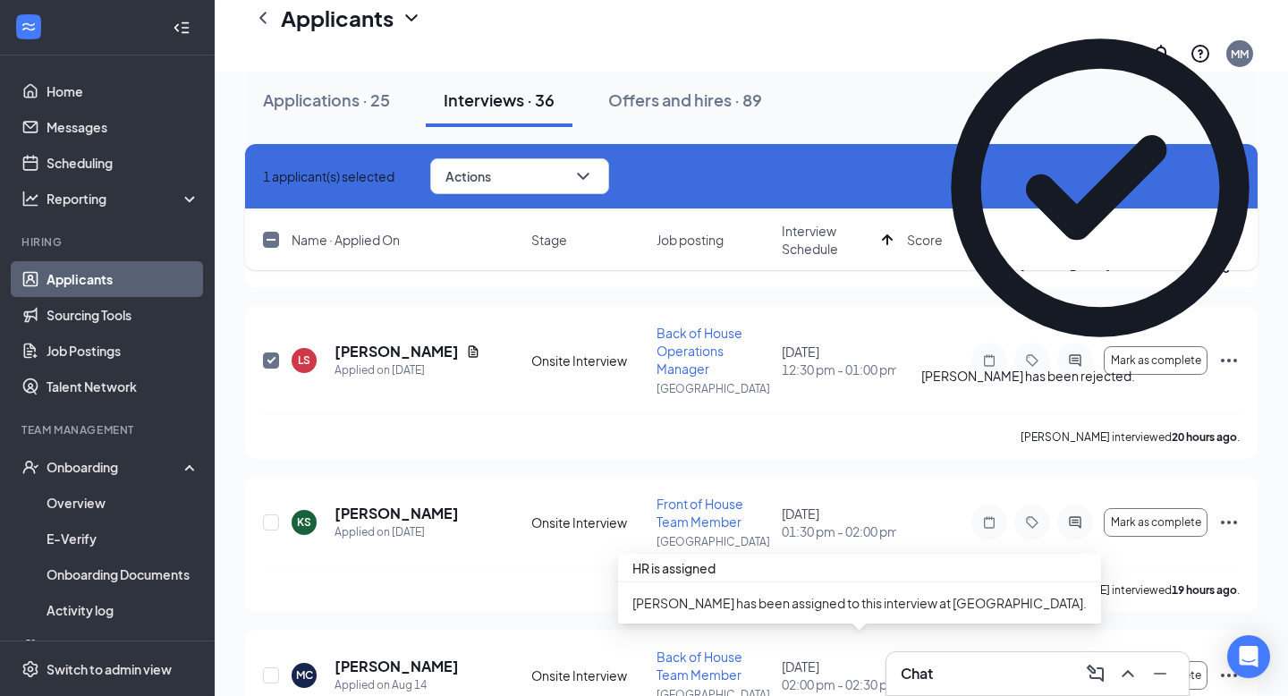
scroll to position [1086, 0]
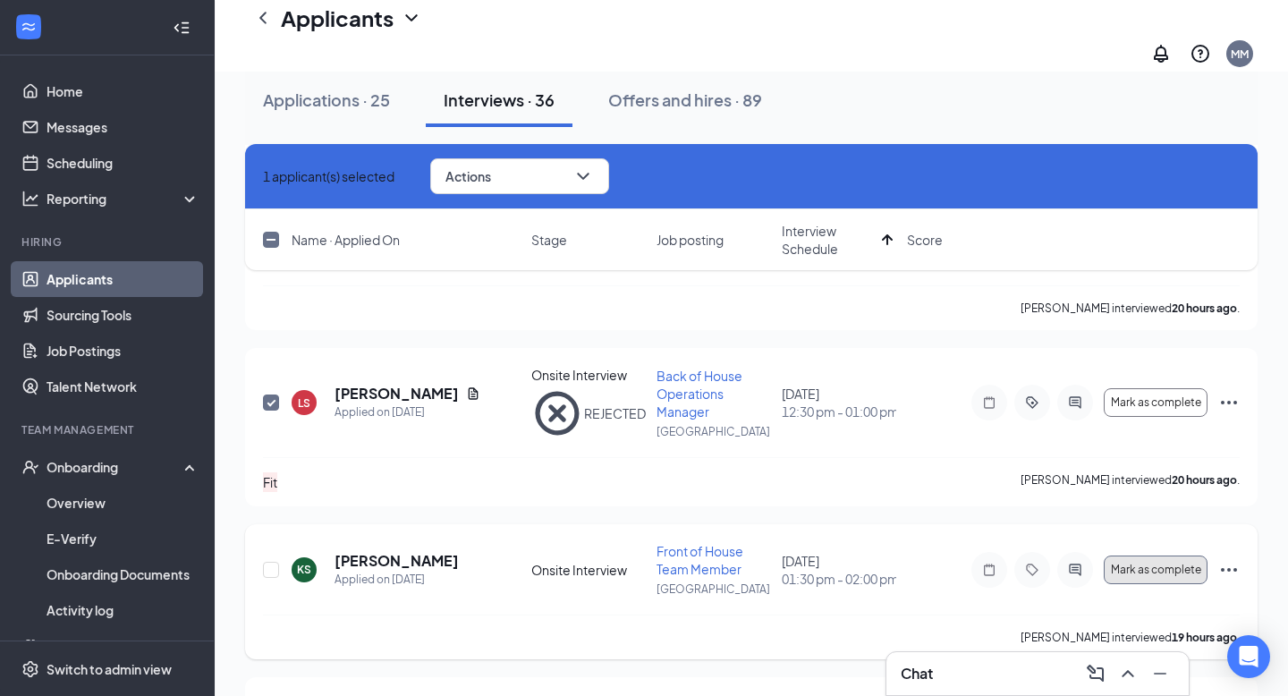
click at [1178, 563] on span "Mark as complete" at bounding box center [1156, 569] width 90 height 13
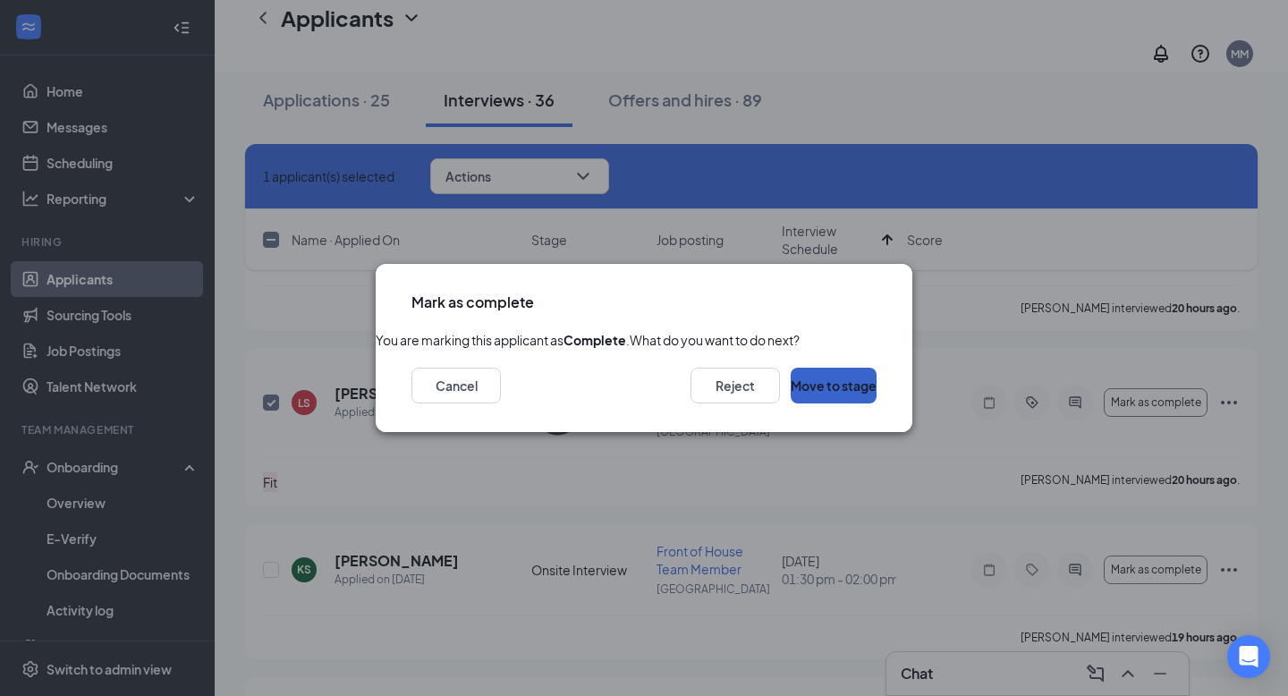
click at [848, 403] on button "Move to stage" at bounding box center [834, 386] width 86 height 36
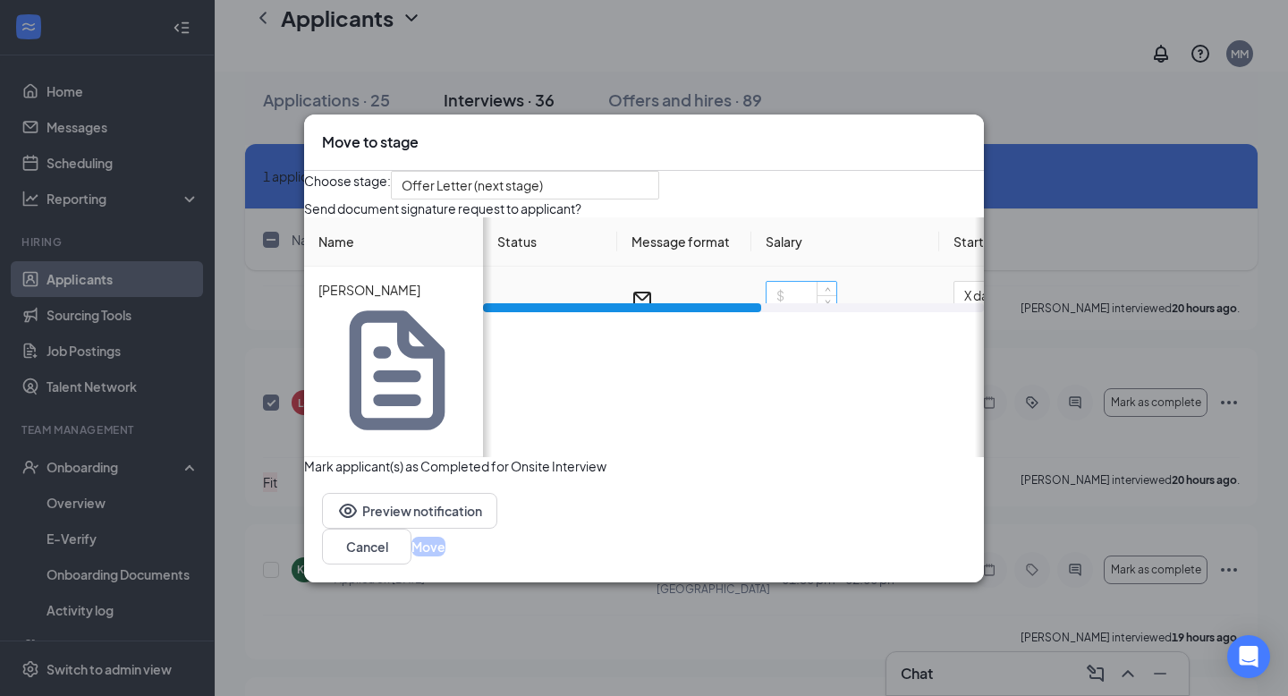
checkbox input "false"
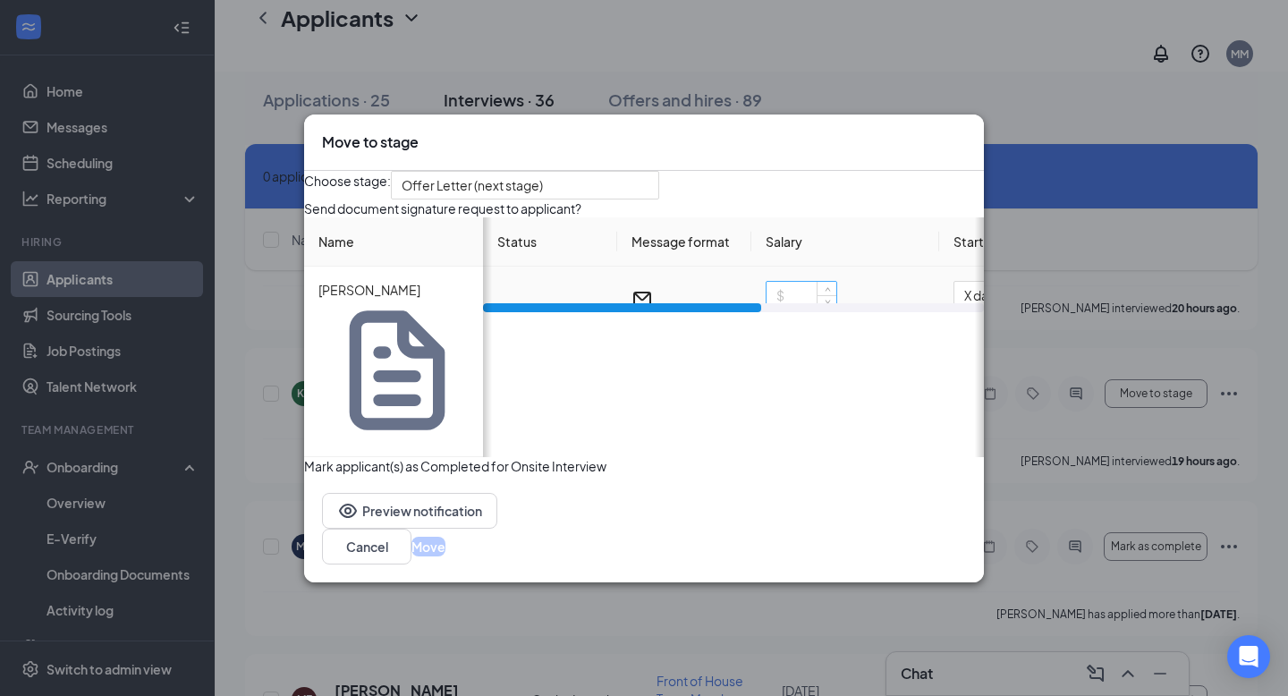
click at [809, 309] on input at bounding box center [801, 295] width 70 height 27
type input "13"
click at [445, 537] on button "Move" at bounding box center [428, 547] width 34 height 20
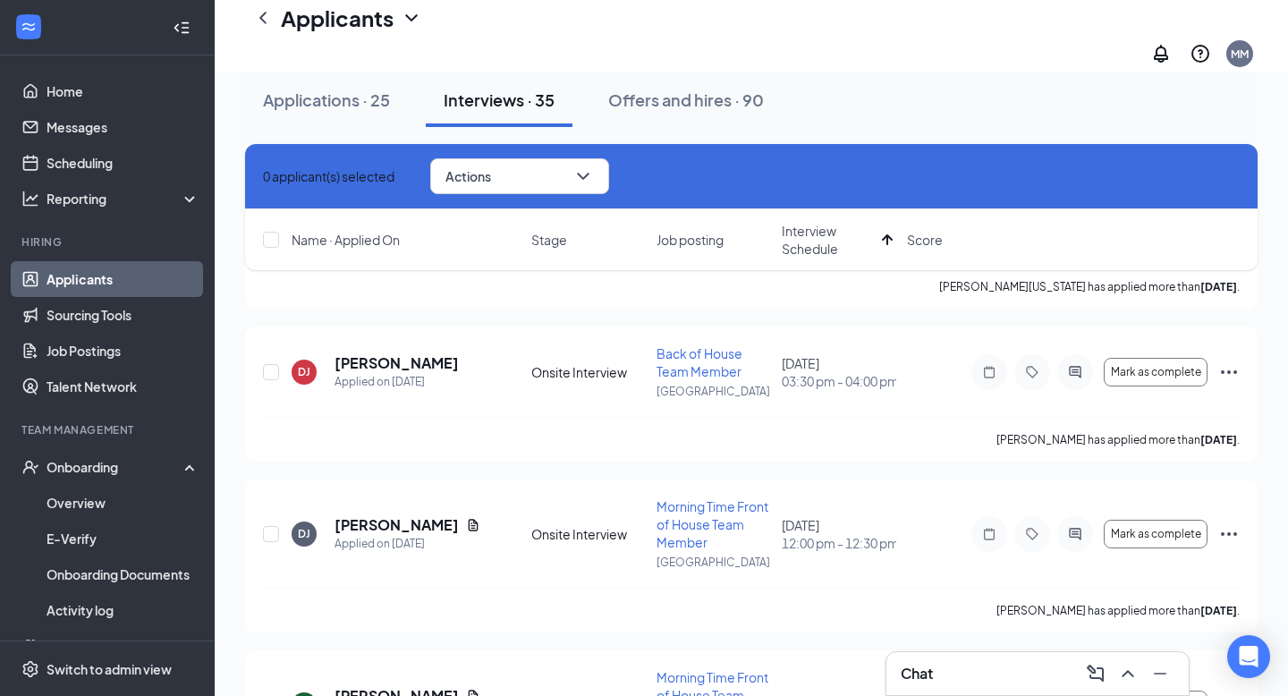
scroll to position [3985, 0]
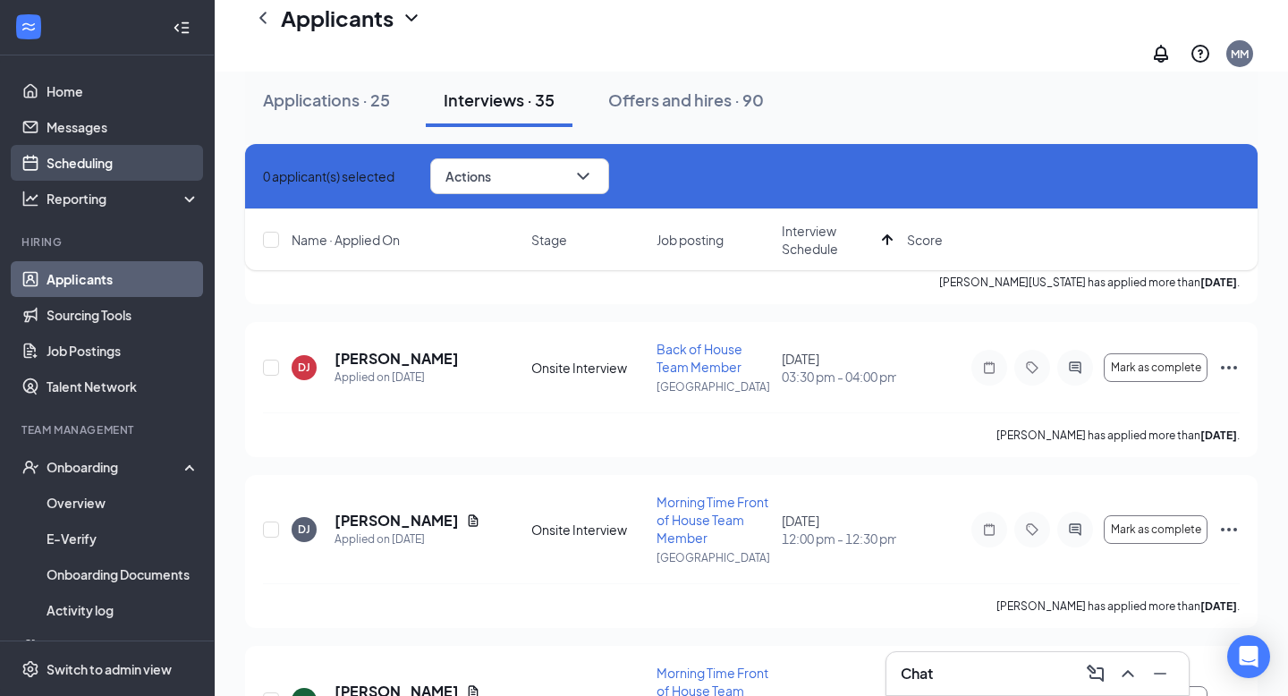
click at [58, 170] on link "Scheduling" at bounding box center [123, 163] width 153 height 36
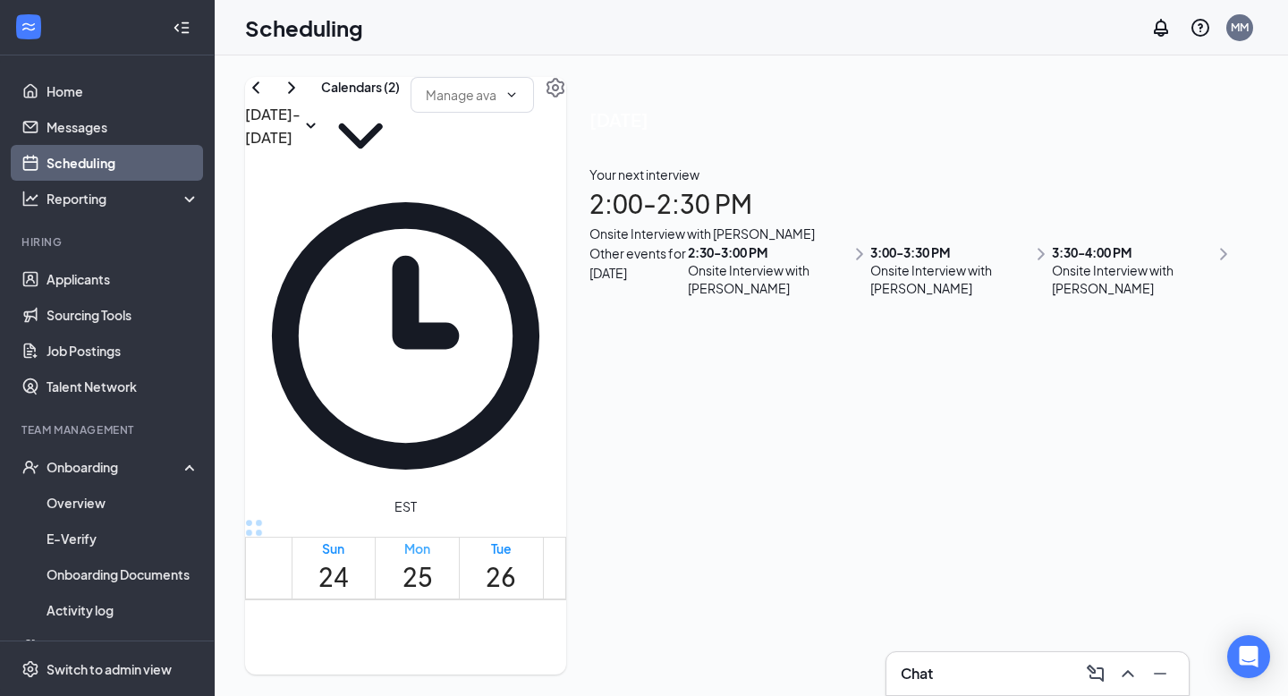
scroll to position [879, 0]
click at [302, 98] on icon "ChevronRight" at bounding box center [291, 87] width 21 height 21
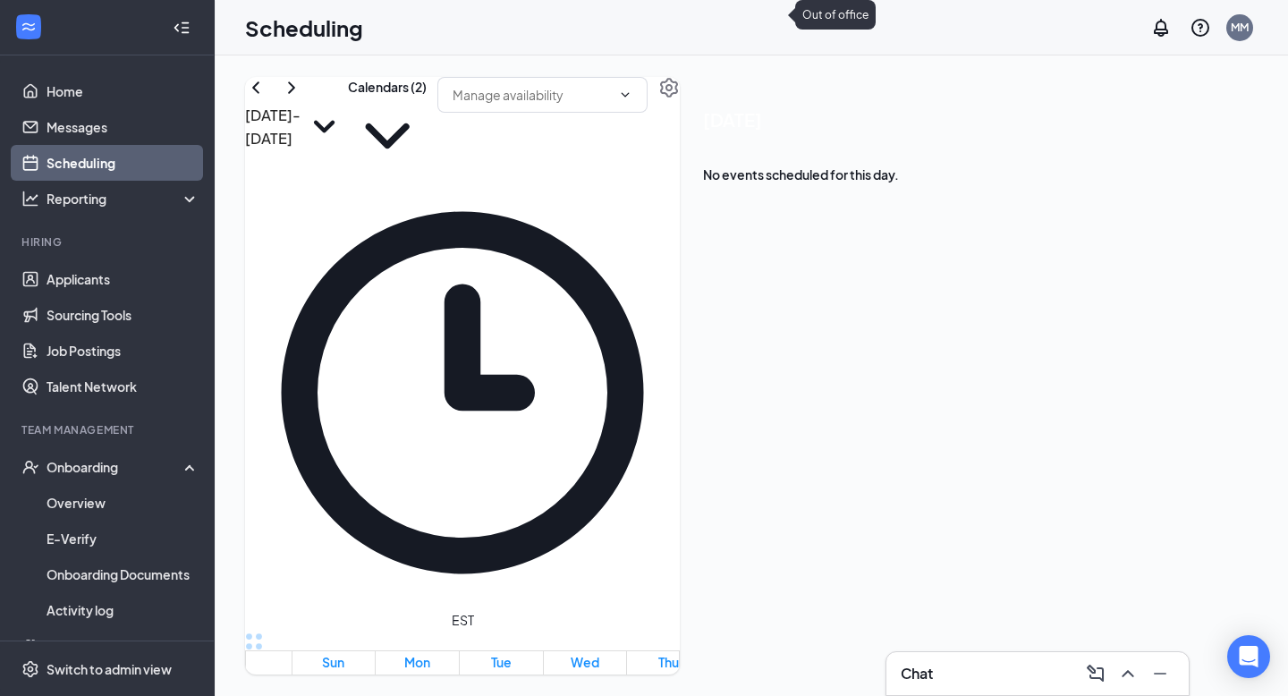
scroll to position [1562, 0]
click at [302, 98] on icon "ChevronRight" at bounding box center [291, 87] width 21 height 21
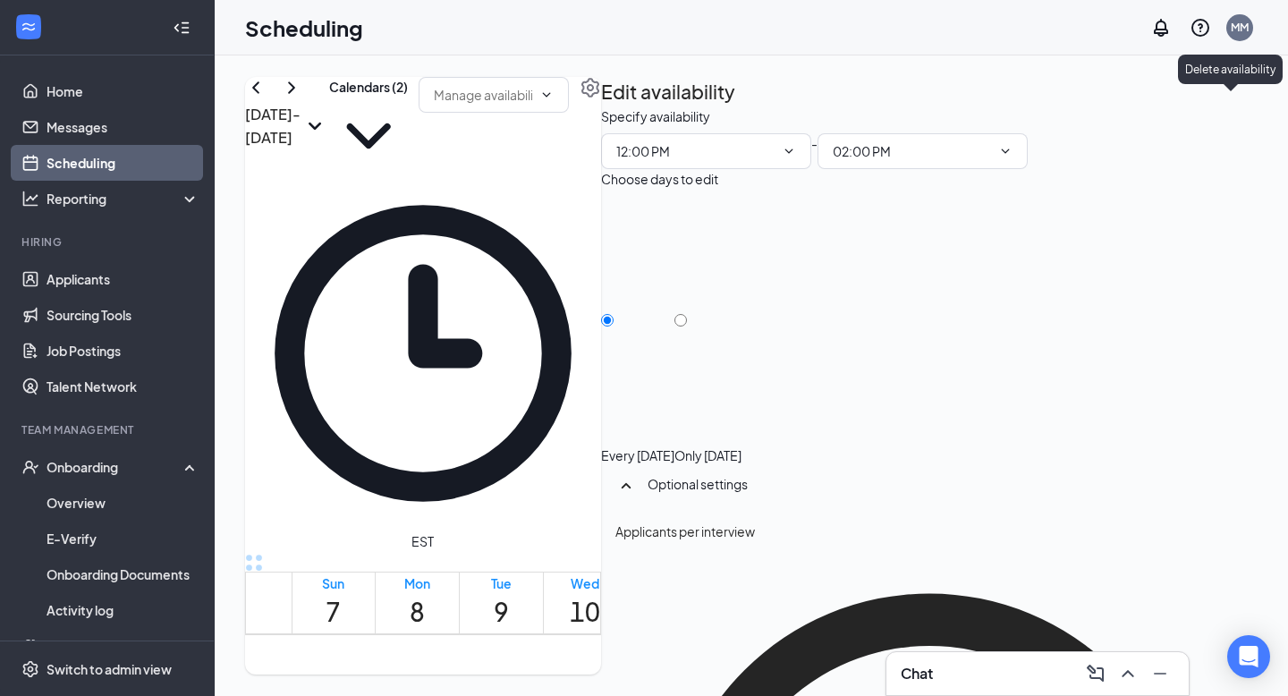
click at [620, 108] on icon "TrashOutline" at bounding box center [612, 117] width 16 height 18
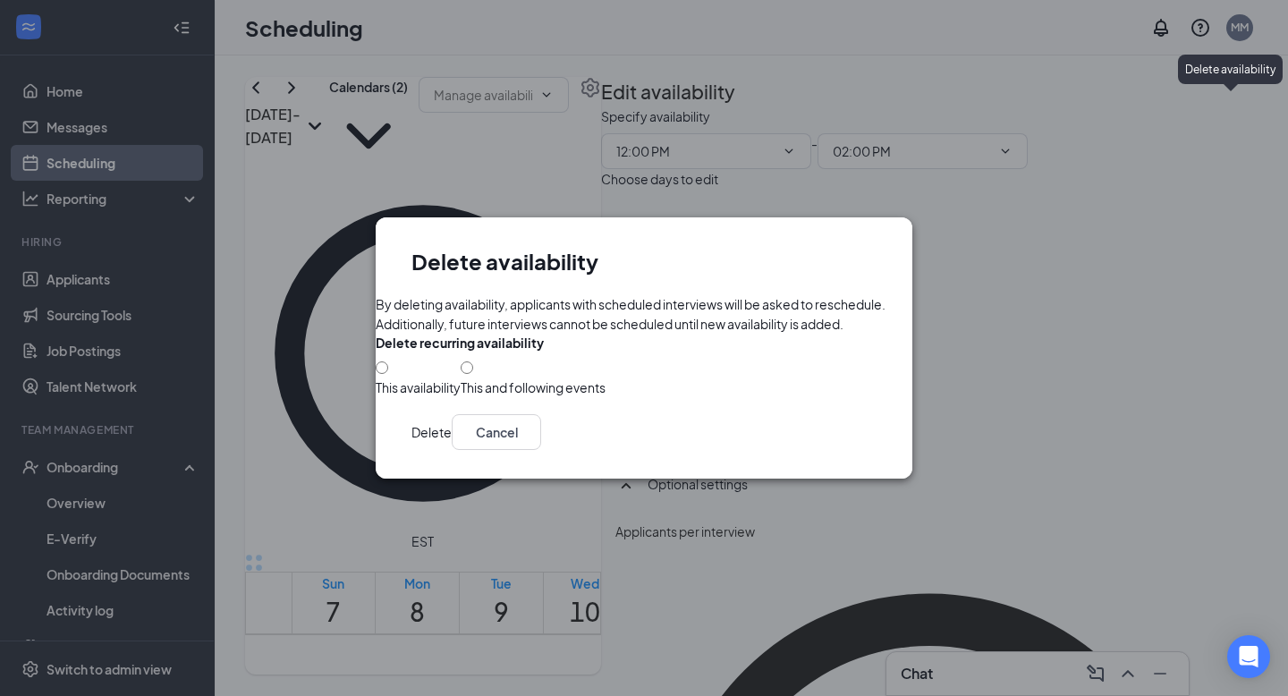
click at [458, 378] on div "This availability" at bounding box center [418, 387] width 85 height 18
click at [388, 374] on input "This availability" at bounding box center [382, 367] width 13 height 13
radio input "true"
click at [452, 450] on button "Delete" at bounding box center [431, 432] width 40 height 36
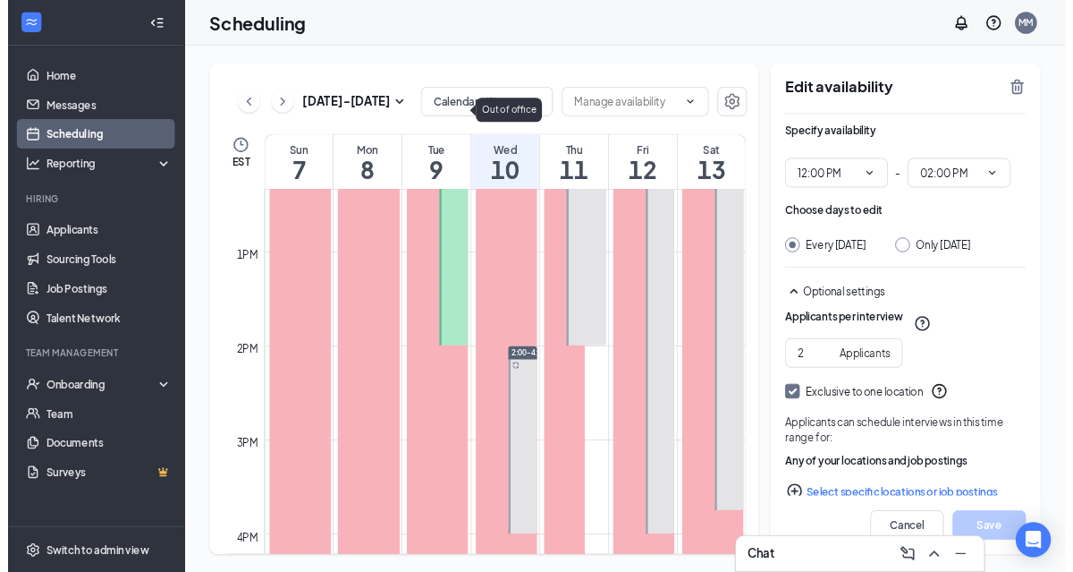
scroll to position [1392, 0]
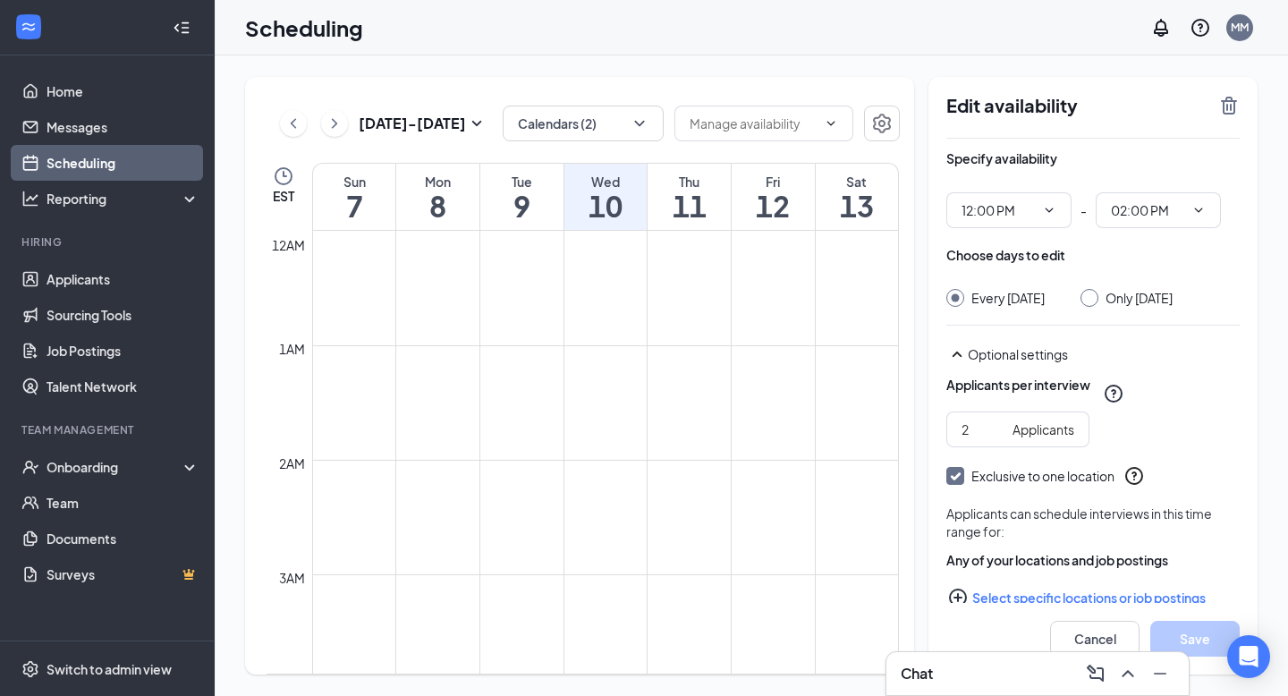
scroll to position [879, 0]
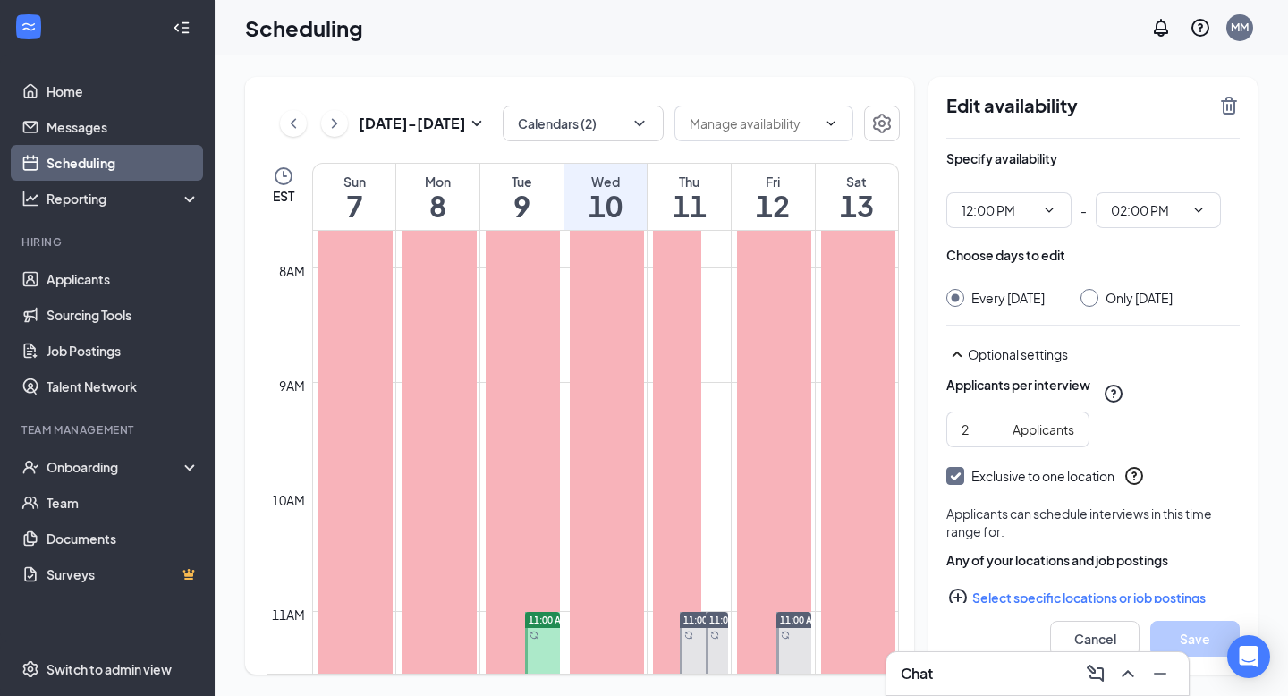
click at [117, 150] on link "Scheduling" at bounding box center [123, 163] width 153 height 36
click at [282, 124] on button at bounding box center [293, 123] width 27 height 27
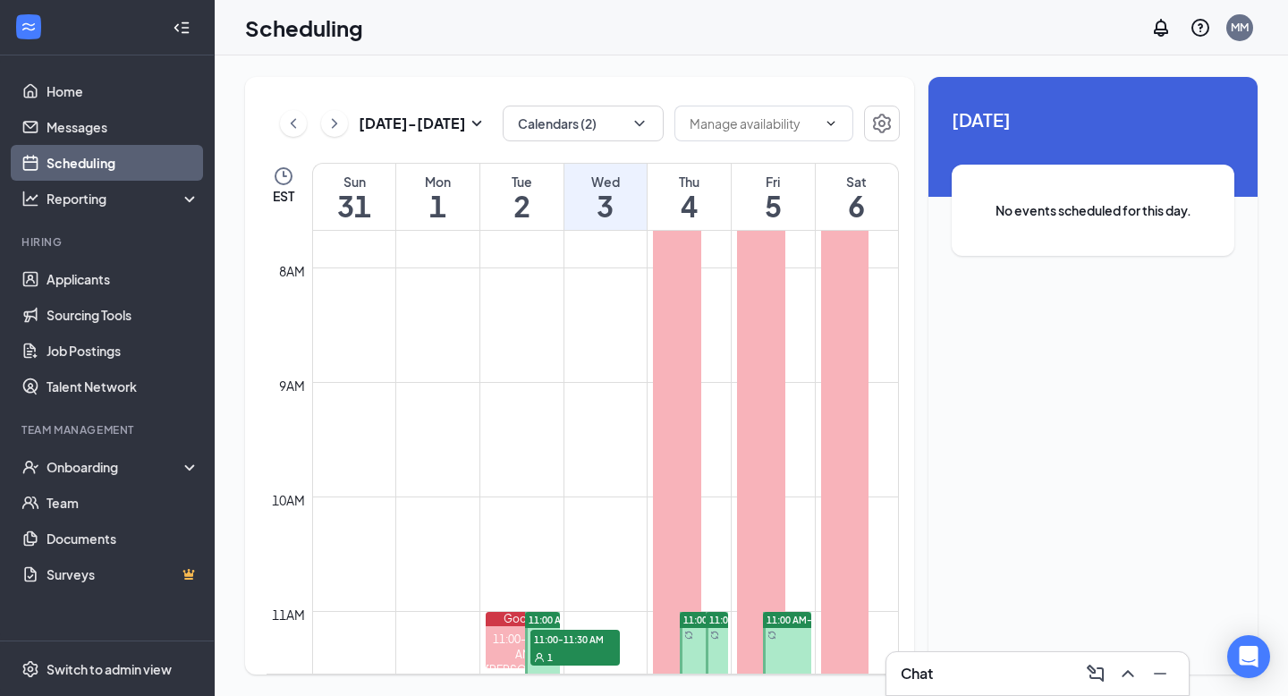
click at [606, 221] on h1 "3" at bounding box center [605, 206] width 83 height 30
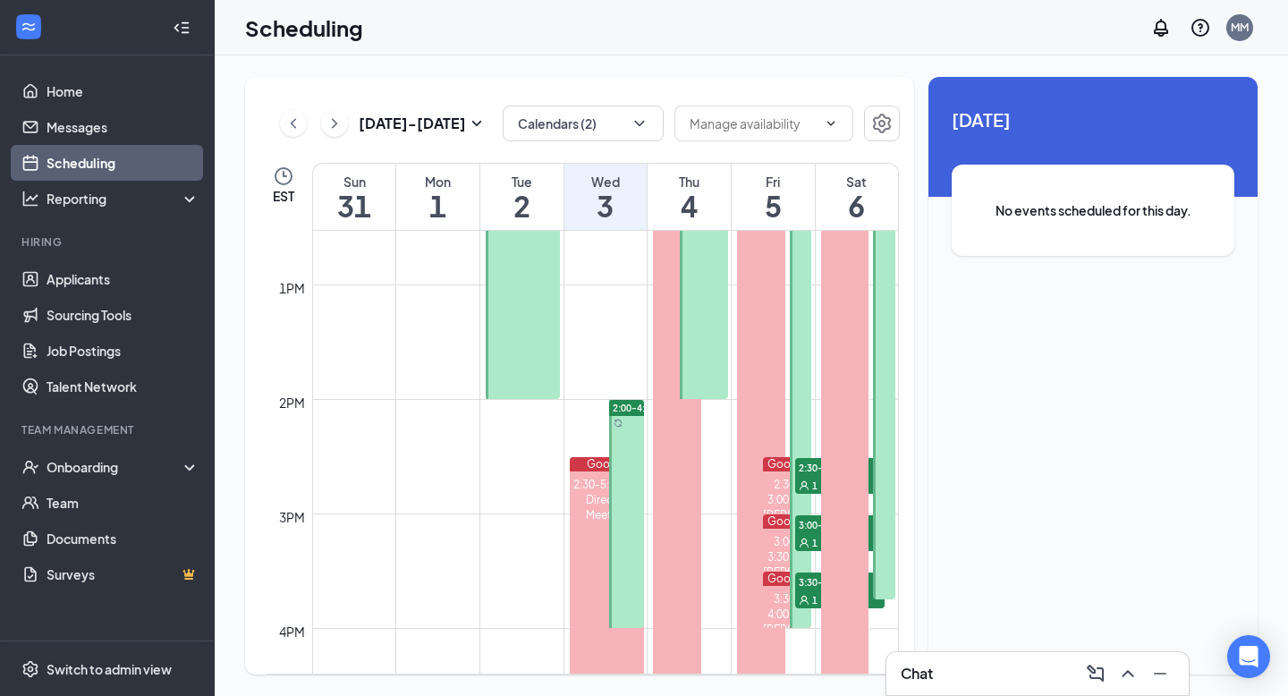
scroll to position [1535, 0]
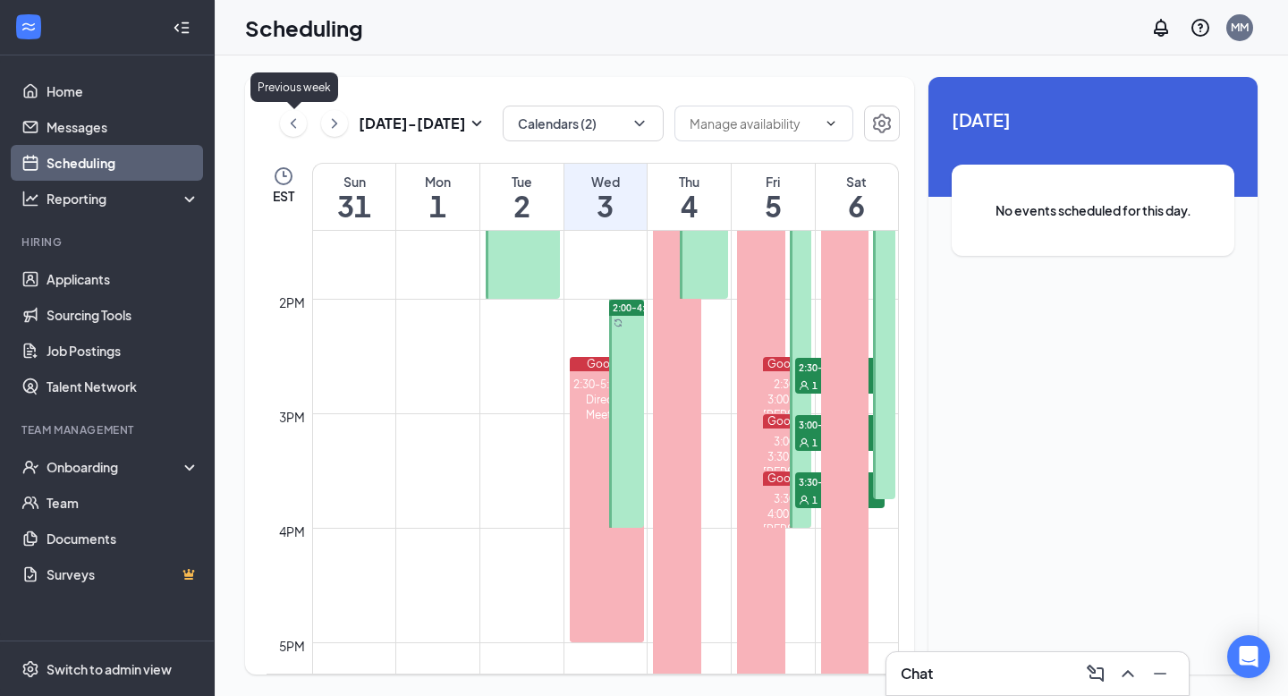
click at [286, 130] on icon "ChevronLeft" at bounding box center [293, 123] width 18 height 21
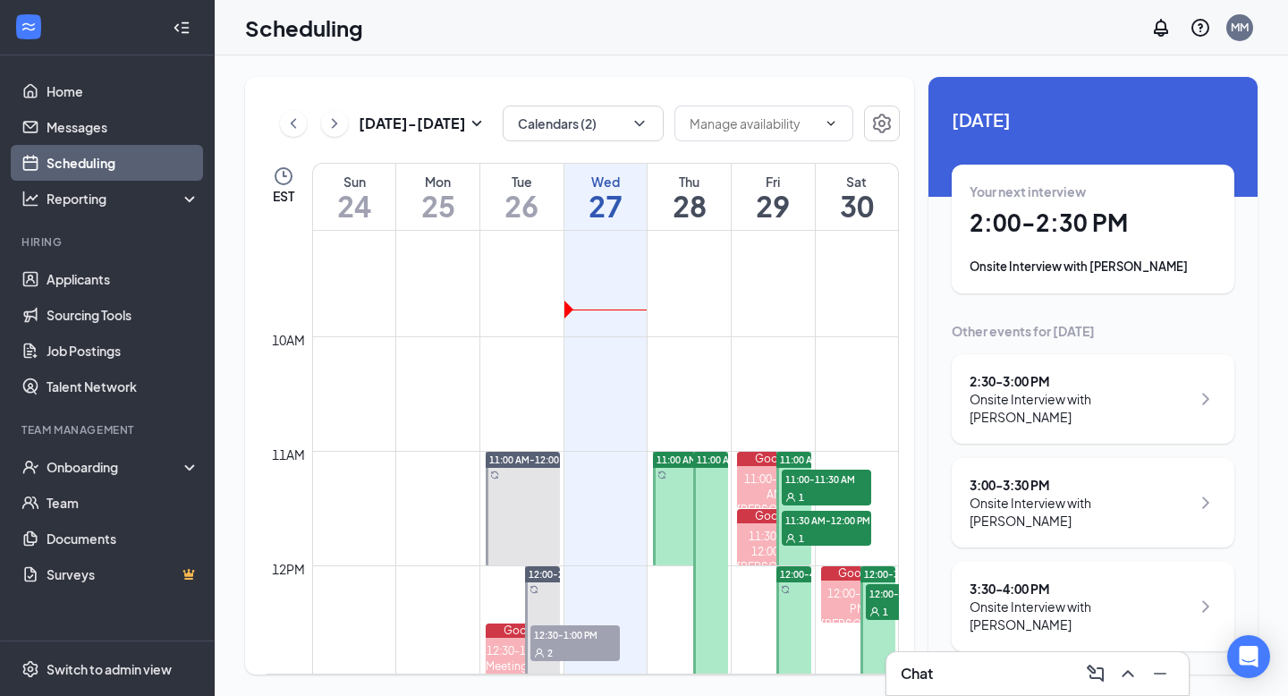
scroll to position [1038, 0]
click at [1055, 254] on div "Your next interview 2:00 - 2:30 PM Onsite Interview with Makayla Cox" at bounding box center [1093, 228] width 247 height 93
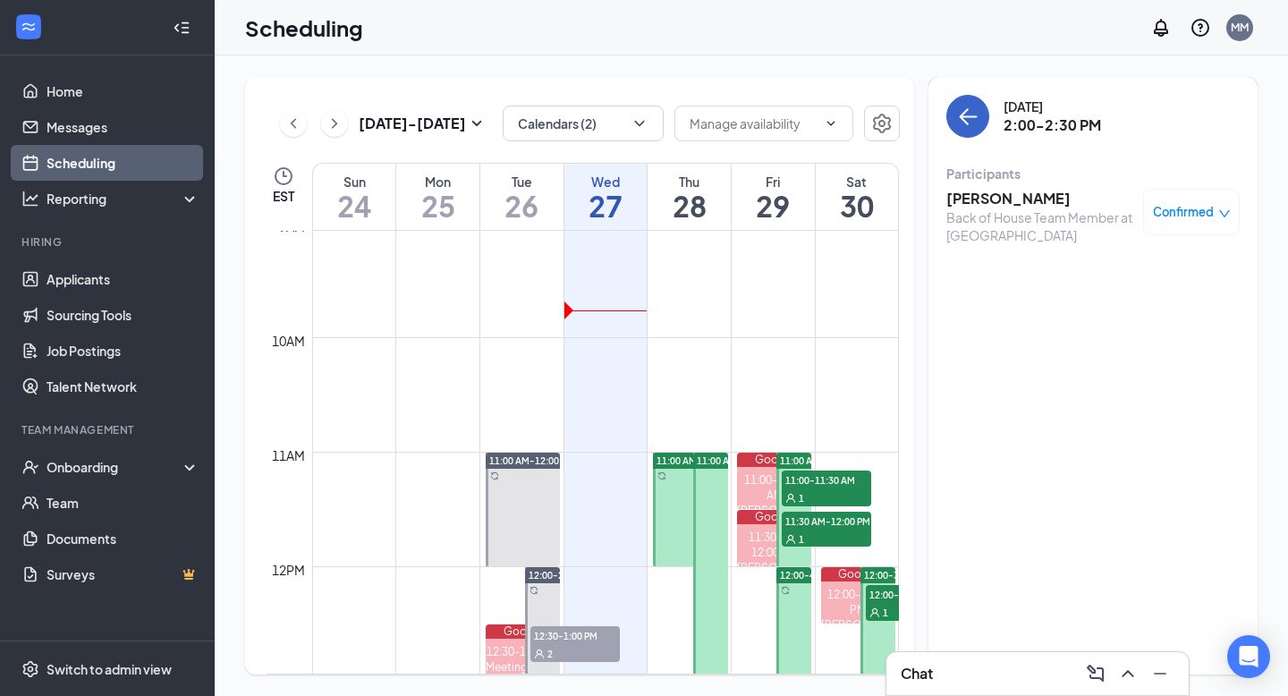
click at [954, 108] on button "back-button" at bounding box center [967, 116] width 43 height 43
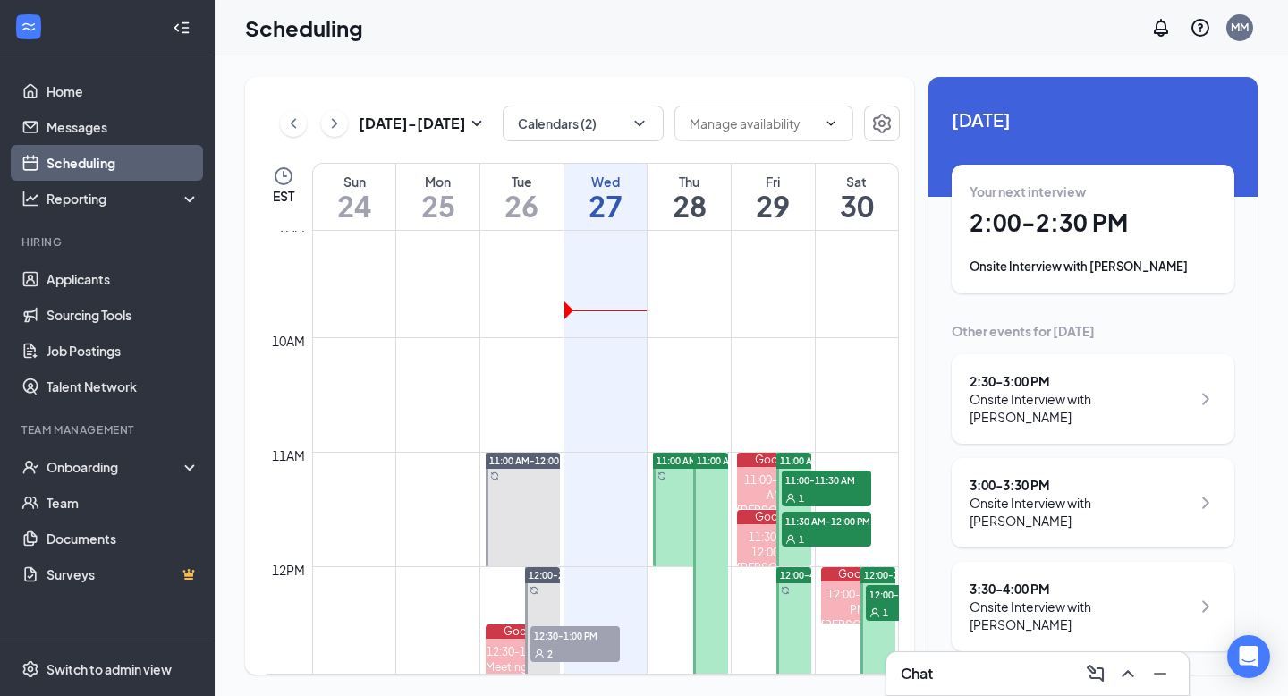
click at [1026, 370] on div "2:30 - 3:00 PM Onsite Interview with Marquan Fludd" at bounding box center [1093, 398] width 283 height 89
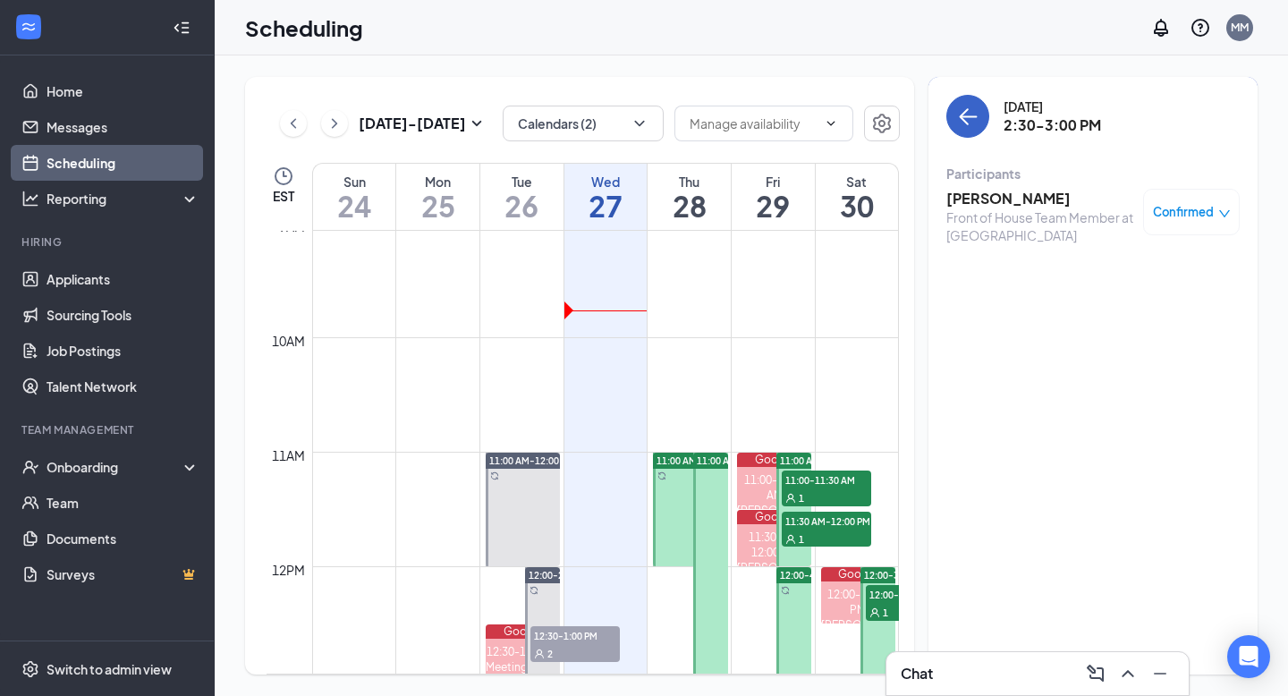
click at [968, 111] on icon "ArrowLeft" at bounding box center [967, 116] width 21 height 21
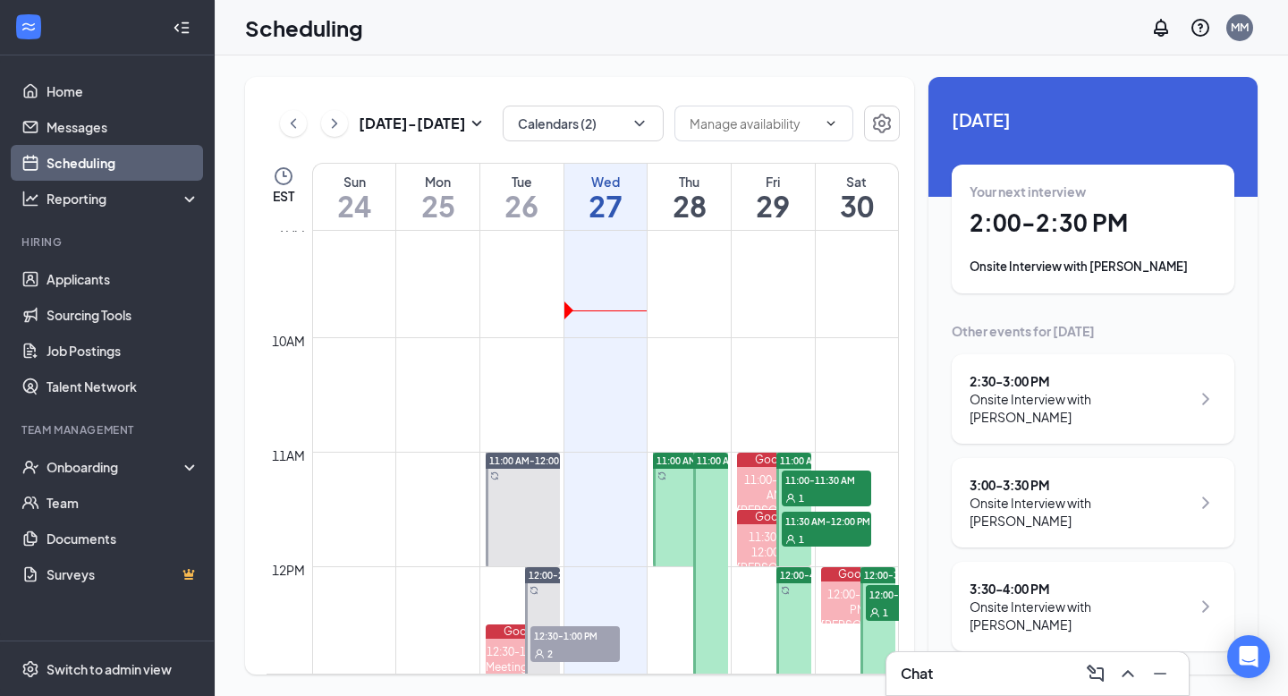
click at [1058, 476] on div "3:00 - 3:30 PM" at bounding box center [1080, 485] width 221 height 18
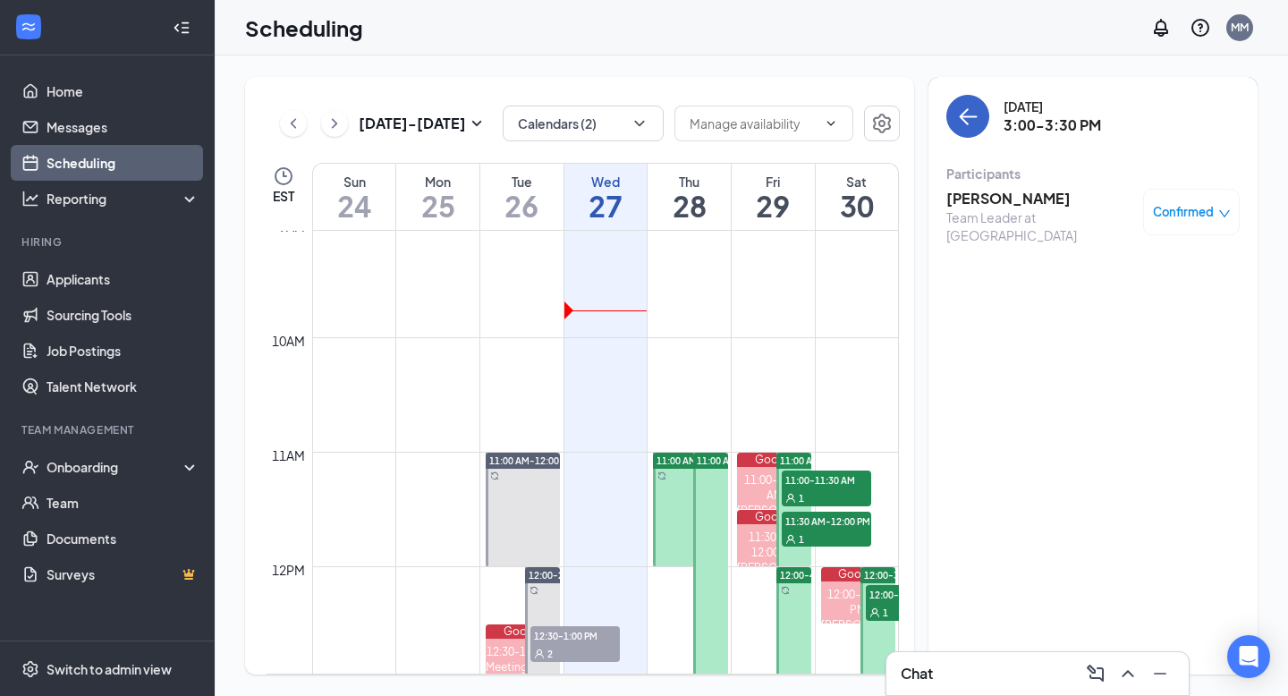
click at [961, 131] on button "back-button" at bounding box center [967, 116] width 43 height 43
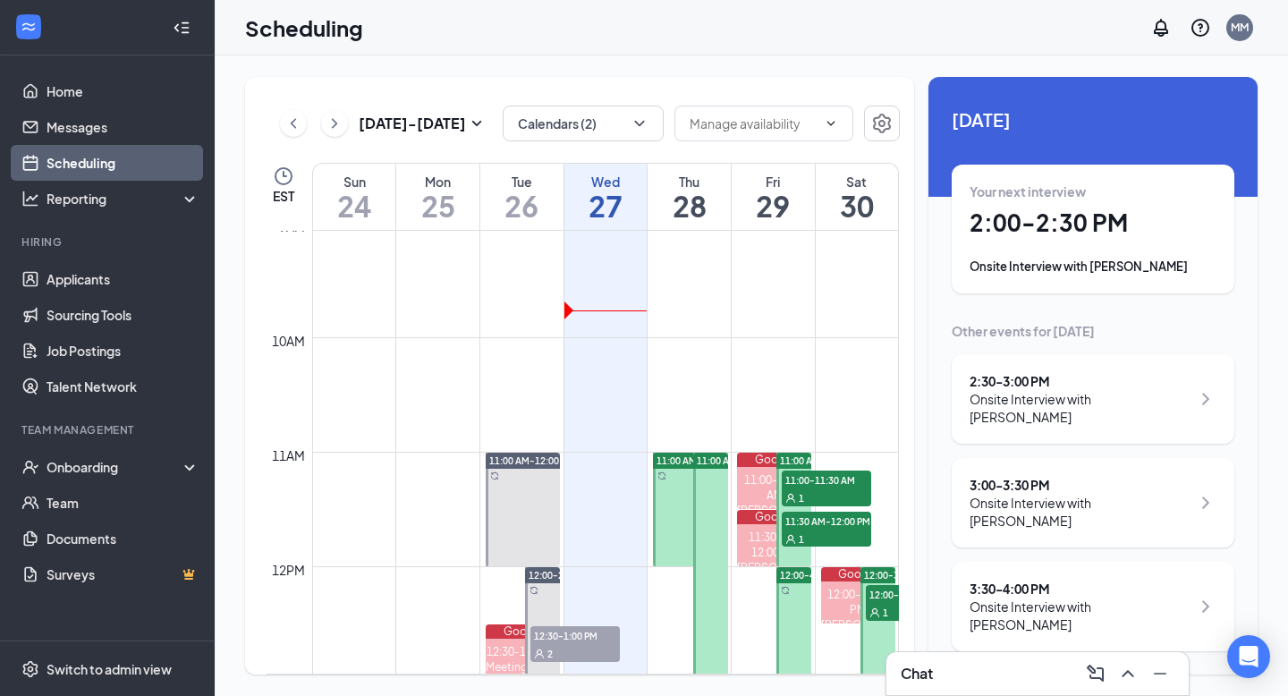
click at [1028, 597] on div "Onsite Interview with [PERSON_NAME]" at bounding box center [1080, 615] width 221 height 36
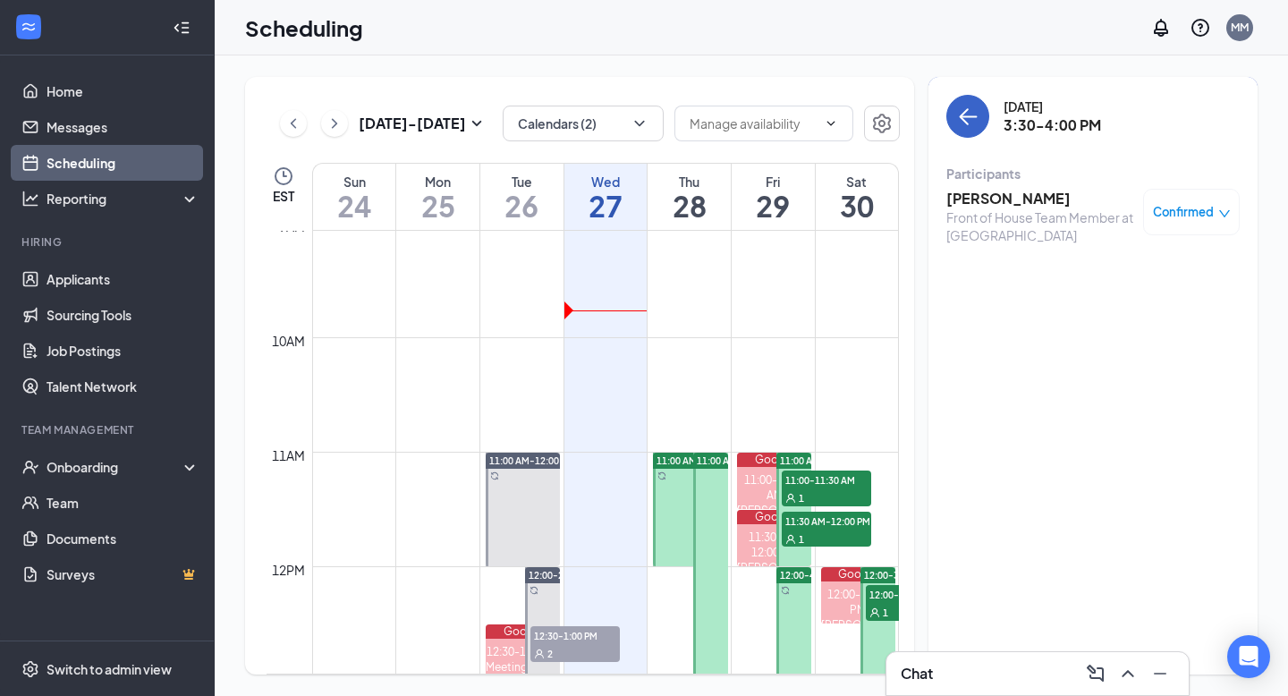
click at [970, 131] on button "back-button" at bounding box center [967, 116] width 43 height 43
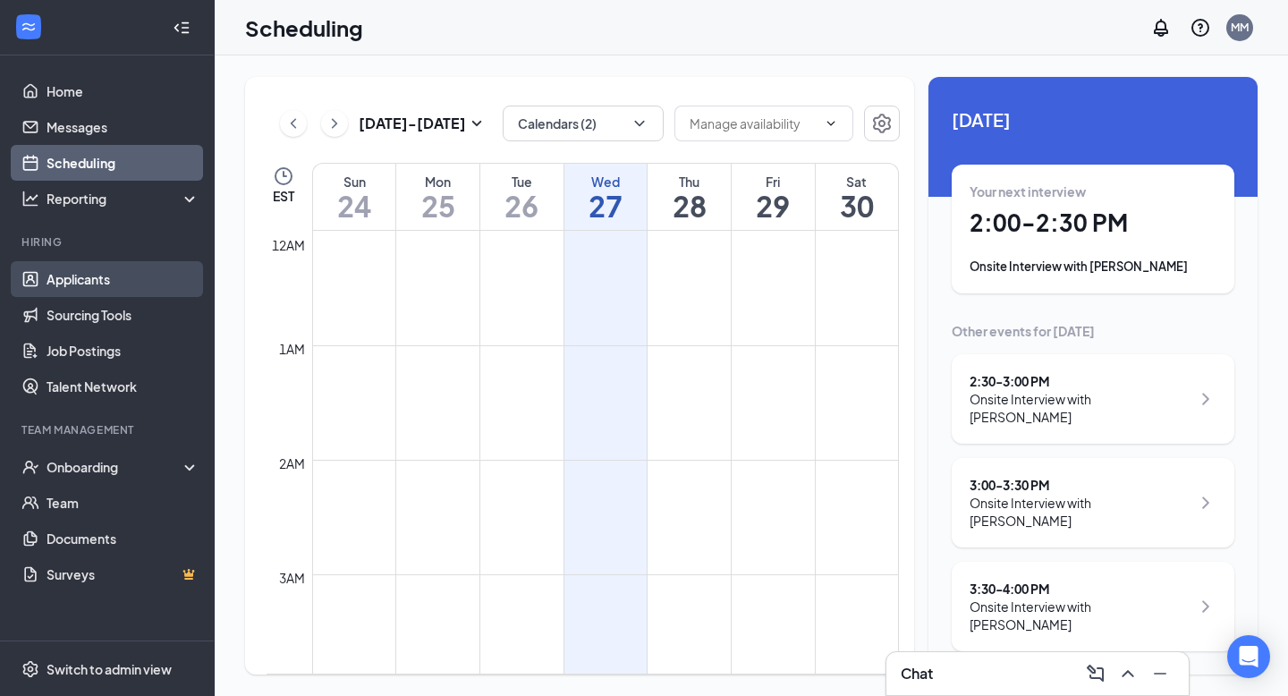
click at [109, 285] on link "Applicants" at bounding box center [123, 279] width 153 height 36
